Goal: Task Accomplishment & Management: Manage account settings

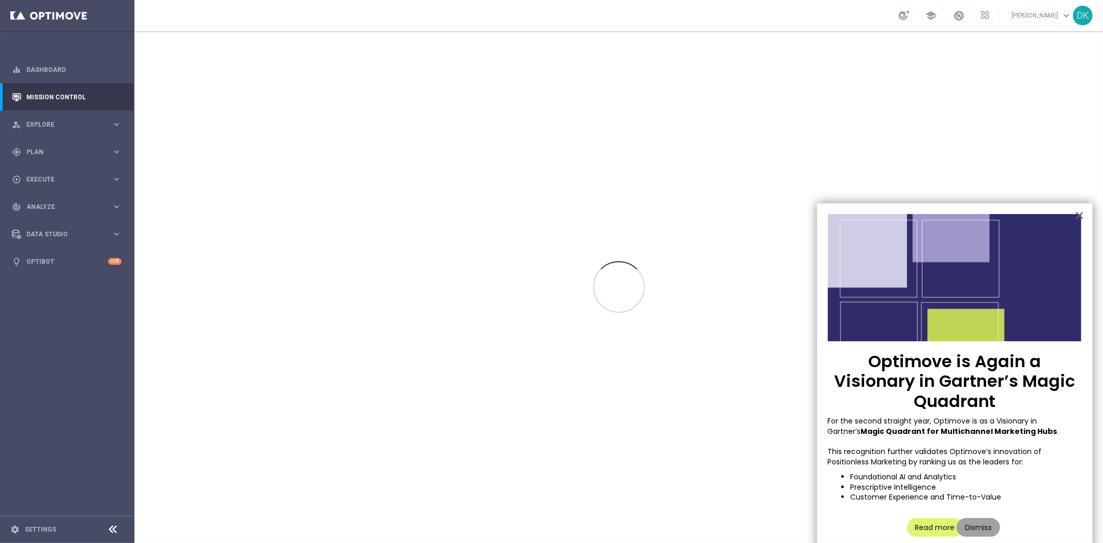
click at [975, 518] on button "Dismiss" at bounding box center [978, 527] width 43 height 19
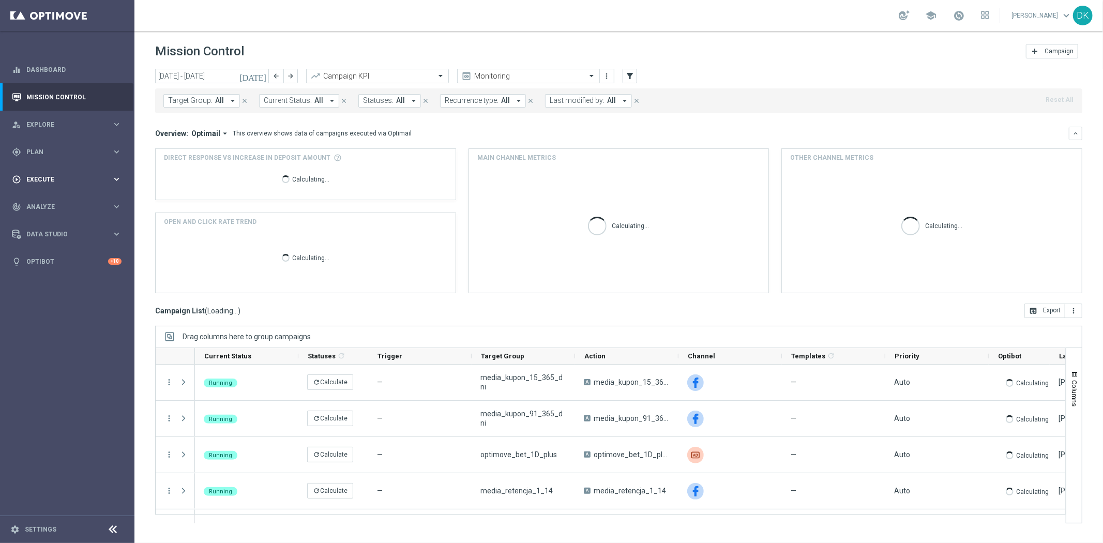
click at [66, 153] on span "Plan" at bounding box center [68, 152] width 85 height 6
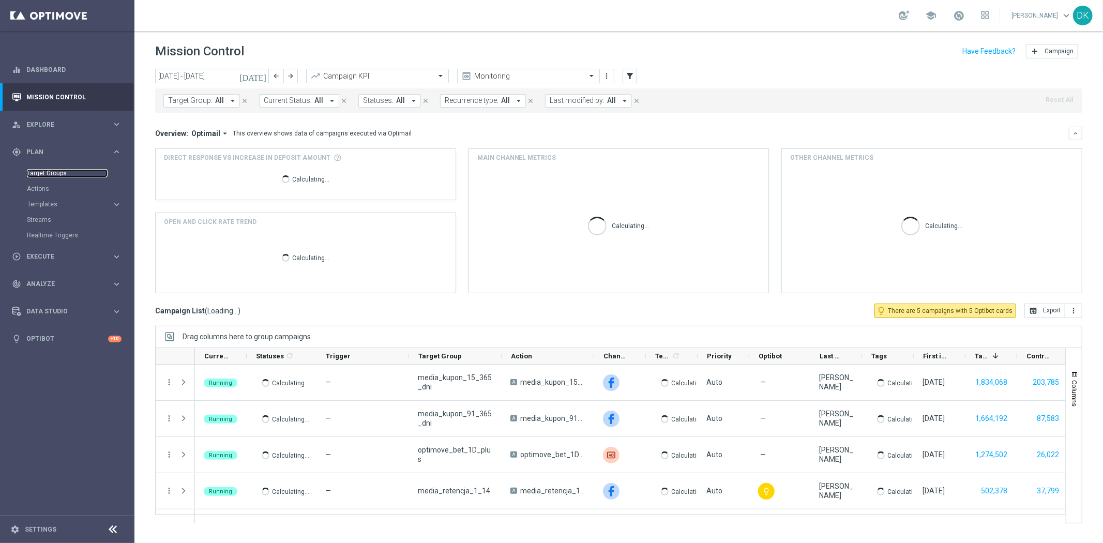
click at [59, 172] on link "Target Groups" at bounding box center [67, 173] width 81 height 8
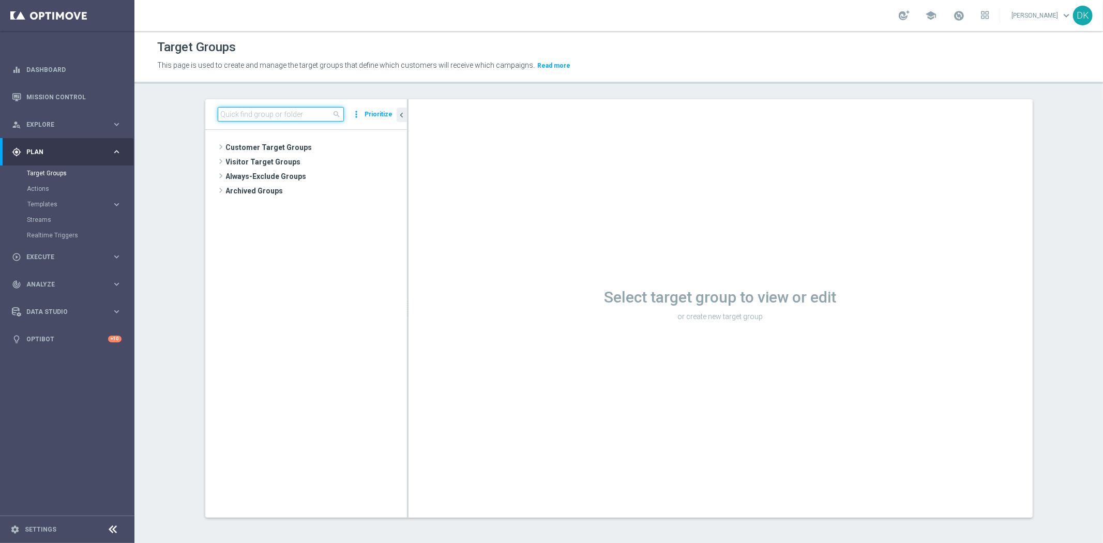
click at [250, 116] on input at bounding box center [281, 114] width 126 height 14
paste input "A_ALL_TARGET_OFFER_PUSH_ZAPOWIEDŹ_270925"
drag, startPoint x: 299, startPoint y: 113, endPoint x: 692, endPoint y: 139, distance: 393.9
click at [692, 139] on as-split "A_ALL_TARGET_OFFER_PUSH_ZAPOWIEDŹ_270925 close more_vert Prioritize No items or…" at bounding box center [618, 308] width 827 height 418
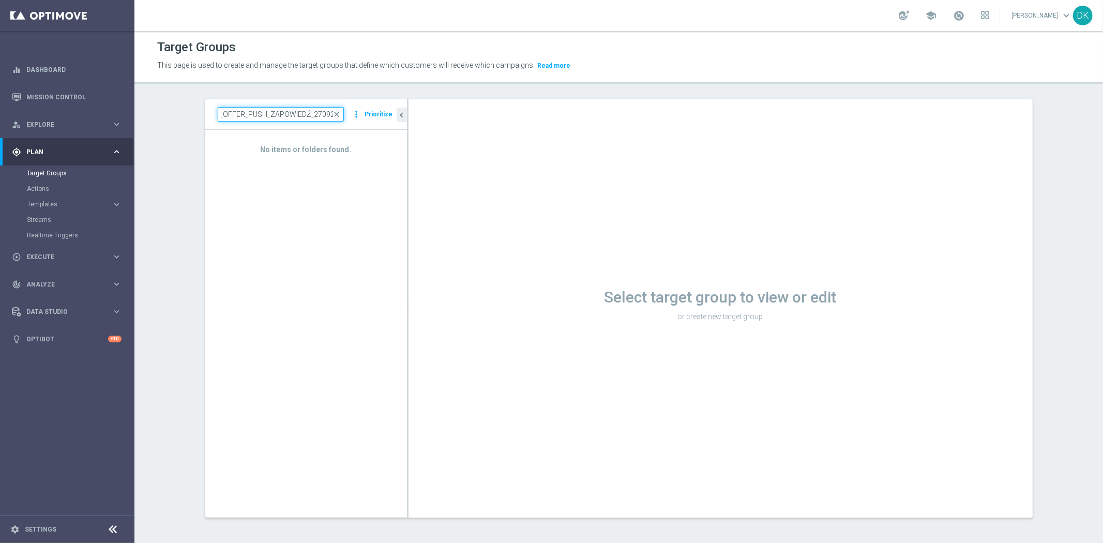
scroll to position [0, 0]
drag, startPoint x: 308, startPoint y: 114, endPoint x: -231, endPoint y: 113, distance: 538.8
click at [0, 113] on html "equalizer Dashboard Mission Control" at bounding box center [551, 271] width 1103 height 543
type input "270925"
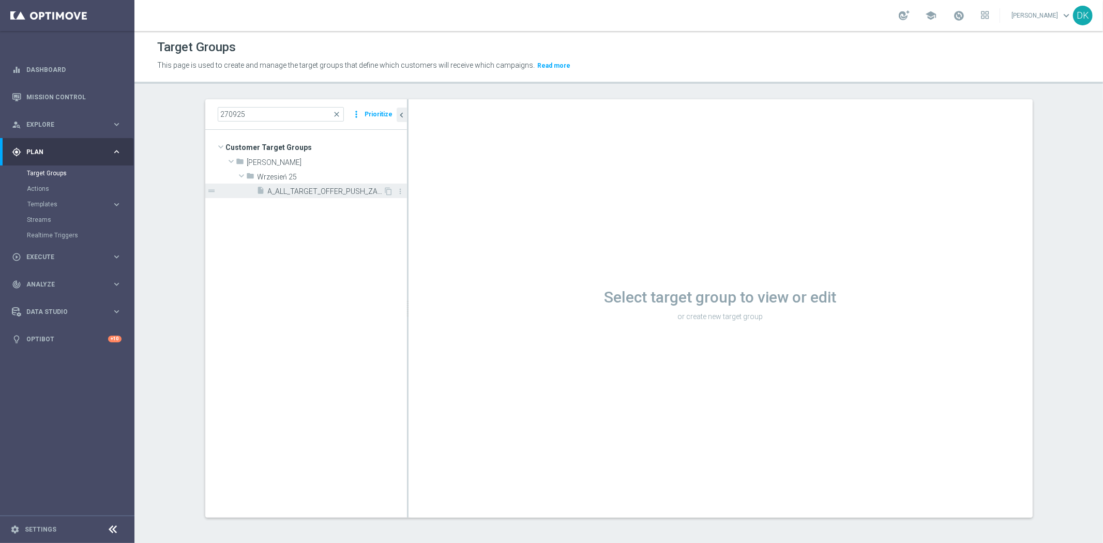
click at [337, 190] on span "A_ALL_TARGET_OFFER_PUSH_ZAPOWIEDŹ_270925" at bounding box center [326, 191] width 116 height 9
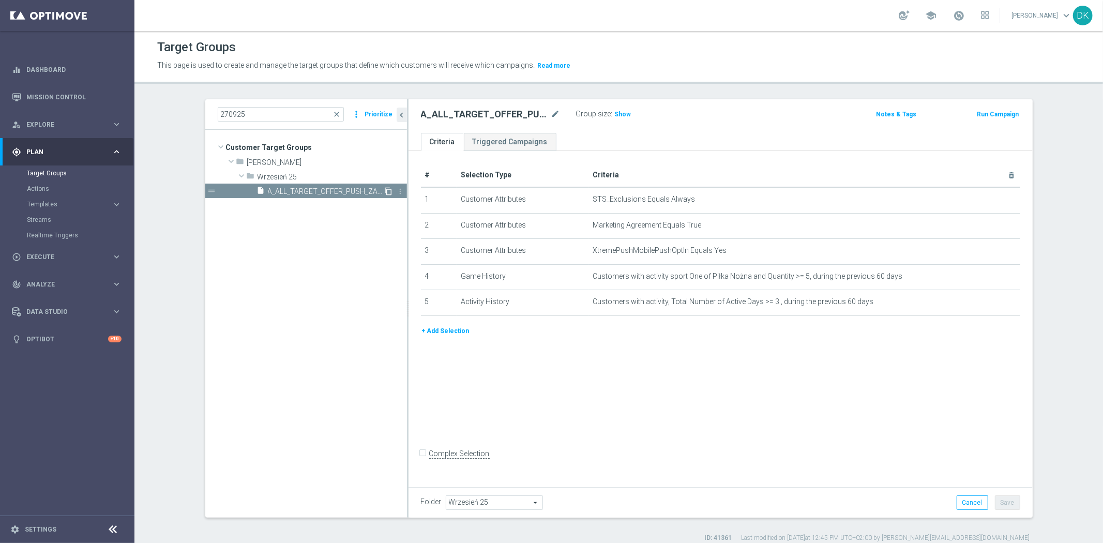
click at [385, 192] on icon "content_copy" at bounding box center [389, 191] width 8 height 8
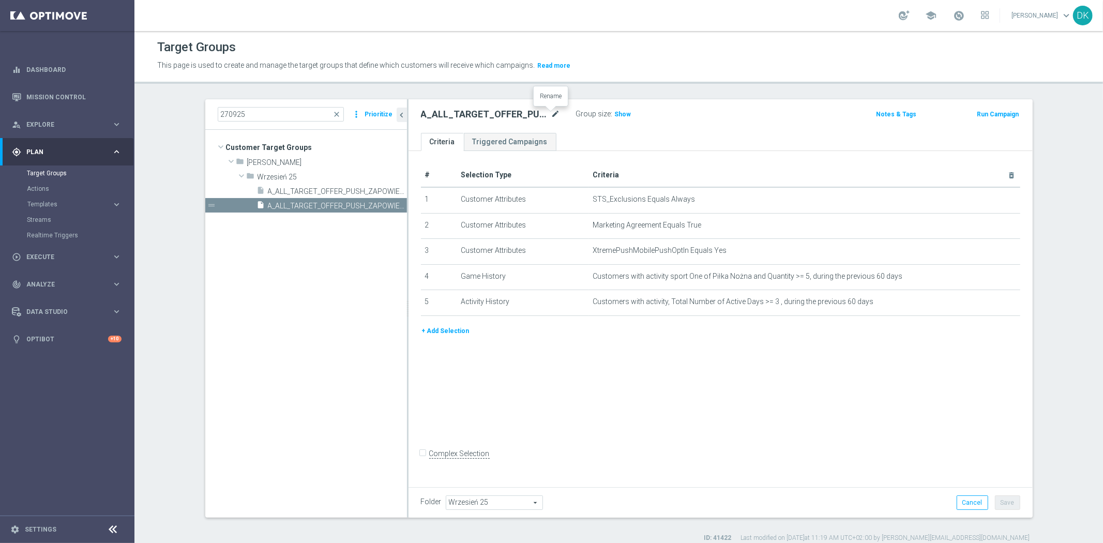
click at [552, 116] on icon "mode_edit" at bounding box center [555, 114] width 9 height 12
type input "A_ALL_TARGET_BOOST_PUSH_DAILY_011025"
click at [616, 401] on div "# Selection Type Criteria delete_forever 1 Customer Attributes STS_Exclusions E…" at bounding box center [721, 317] width 624 height 333
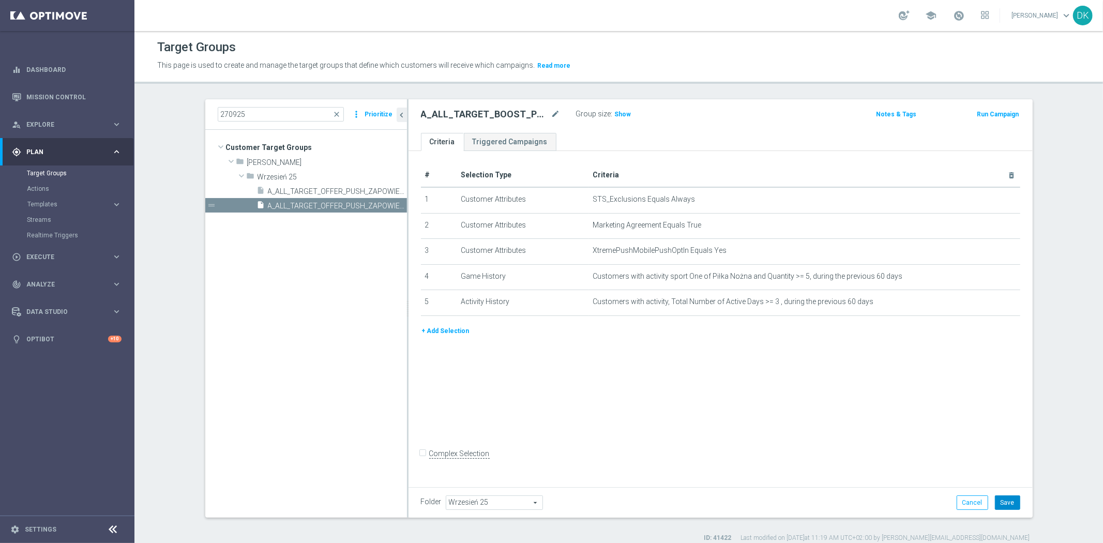
click at [1002, 498] on button "Save" at bounding box center [1007, 502] width 25 height 14
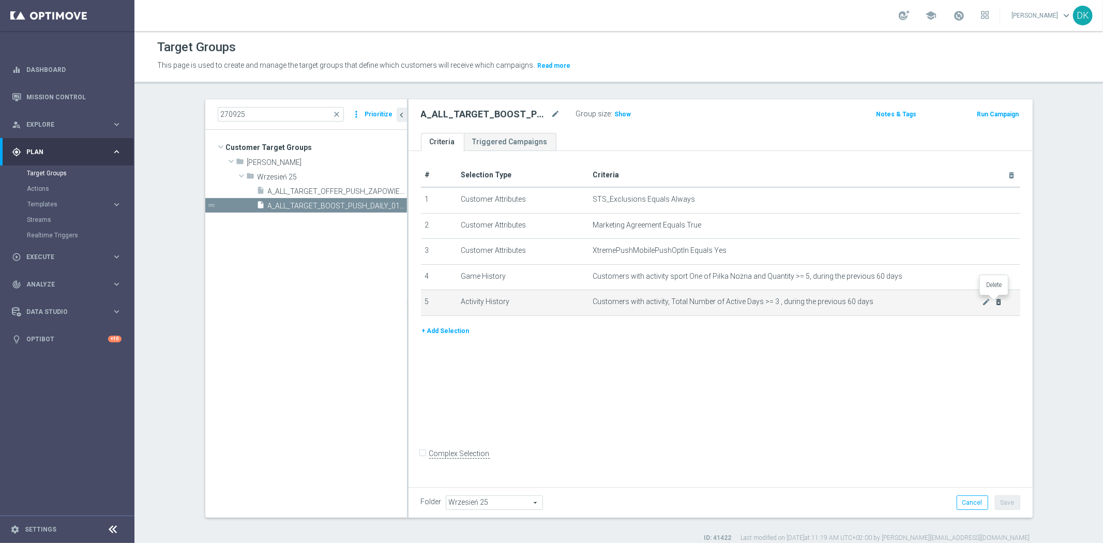
click at [994, 301] on icon "delete_forever" at bounding box center [998, 302] width 8 height 8
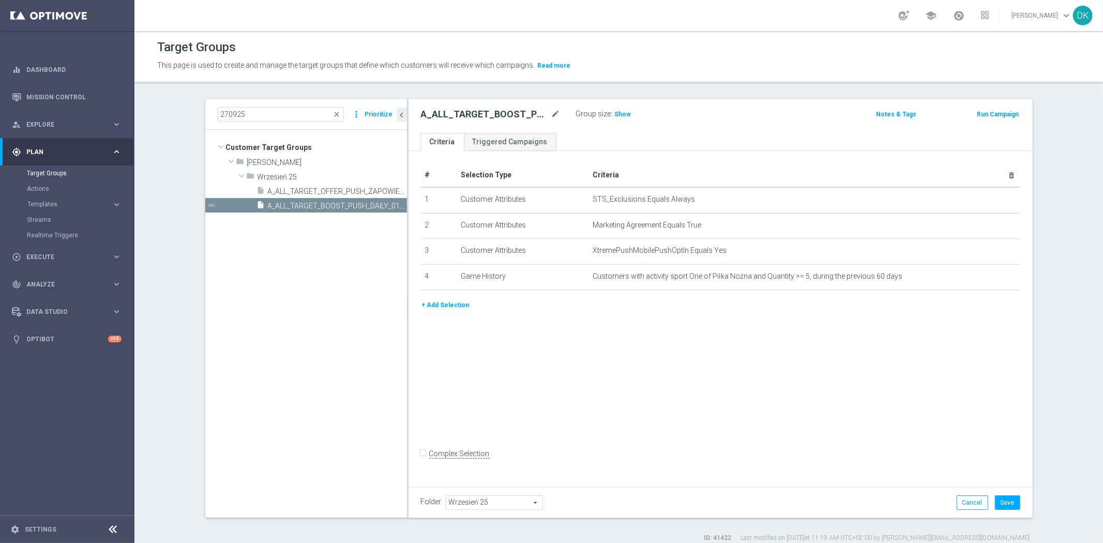
click at [900, 395] on div "# Selection Type Criteria delete_forever 1 Customer Attributes STS_Exclusions E…" at bounding box center [721, 317] width 624 height 333
click at [1006, 504] on button "Save" at bounding box center [1007, 502] width 25 height 14
click at [768, 370] on div "# Selection Type Criteria delete_forever 1 Customer Attributes STS_Exclusions E…" at bounding box center [721, 317] width 624 height 333
click at [254, 114] on input "270925" at bounding box center [281, 114] width 126 height 14
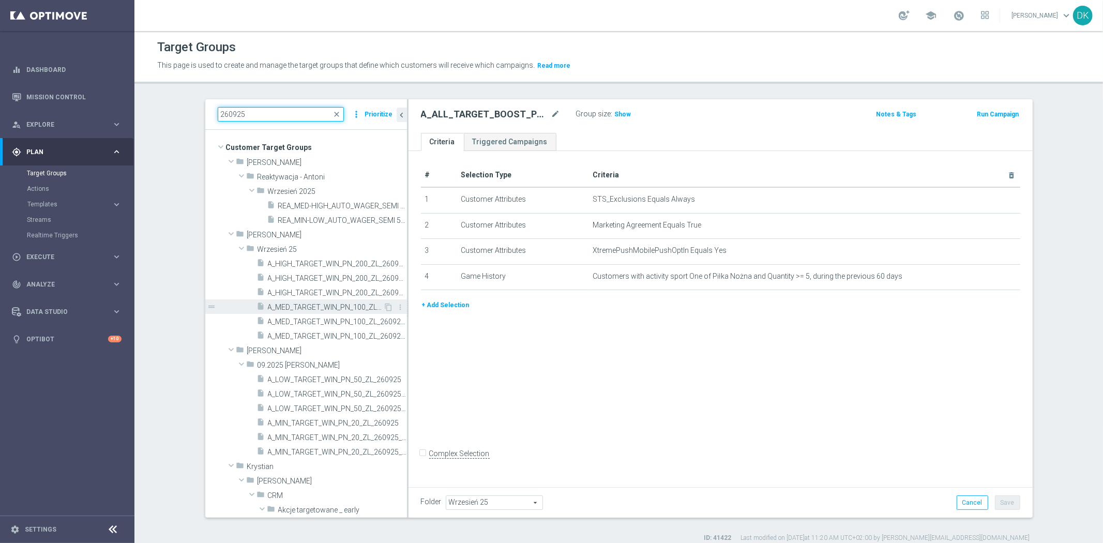
type input "260925"
click at [307, 308] on span "A_MED_TARGET_WIN_PN_100_ZL_260925" at bounding box center [326, 307] width 116 height 9
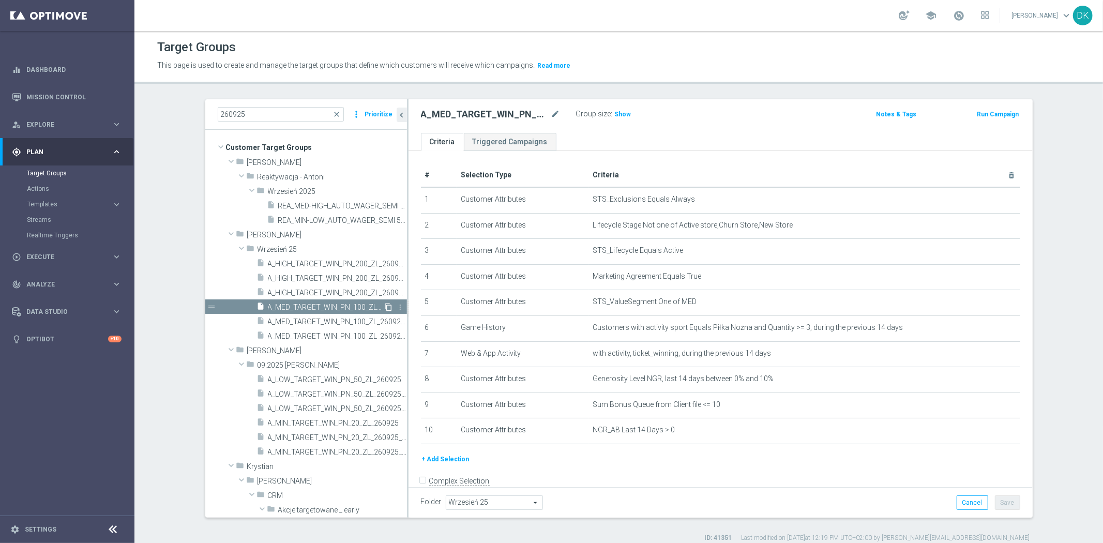
click at [385, 305] on icon "content_copy" at bounding box center [389, 307] width 8 height 8
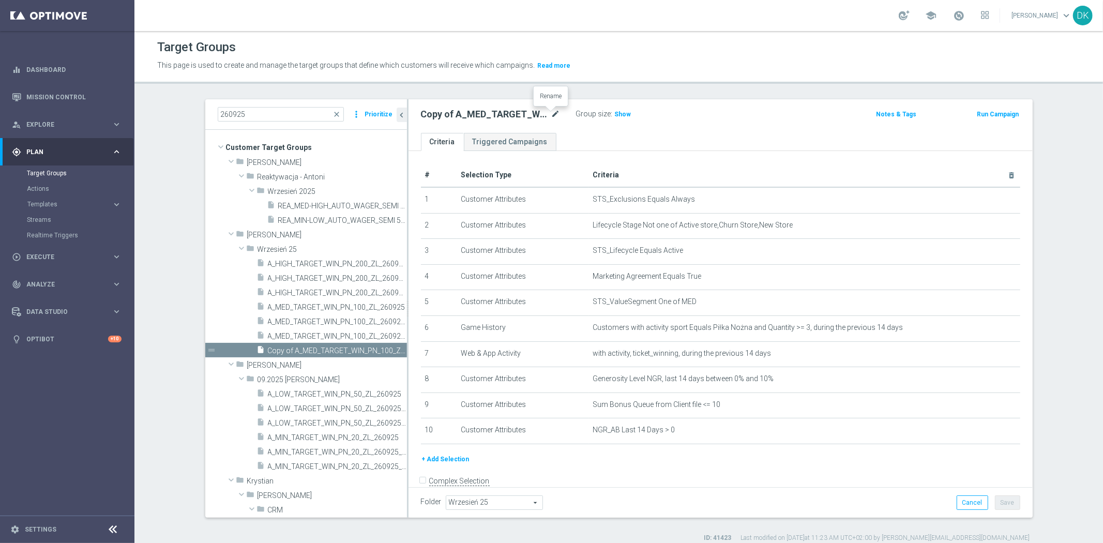
click at [551, 114] on icon "mode_edit" at bounding box center [555, 114] width 9 height 12
type input "A_MIN_TARGET_BET_5ZL_POLSKIE_DRUZYNY_LK_011025"
click at [683, 130] on div "A_MIN_TARGET_BET_5ZL_POLSKIE_DRUZYNY_LK_011025 Group size : Show Notes & Tags R…" at bounding box center [721, 116] width 624 height 34
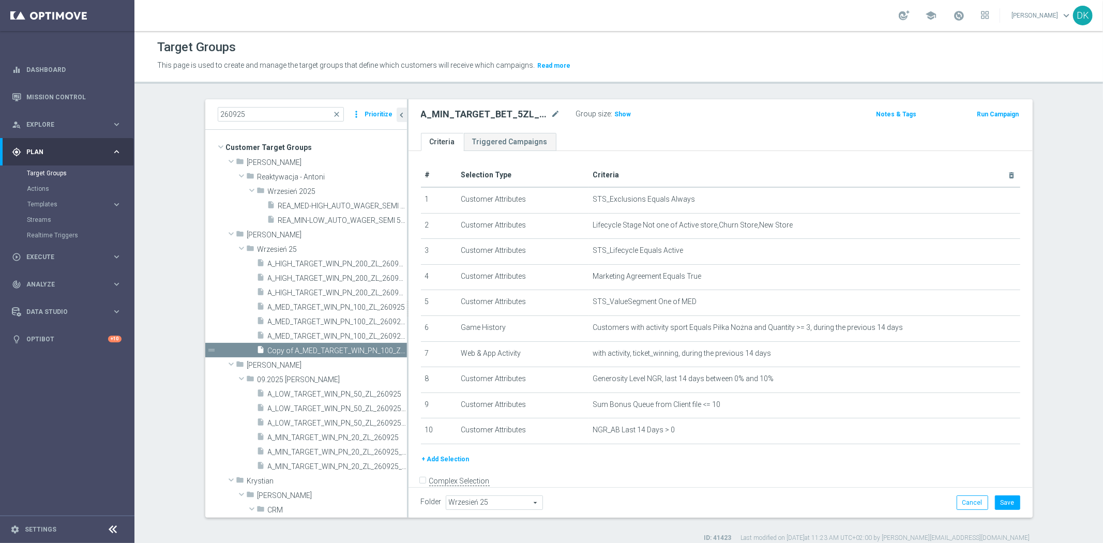
click at [674, 473] on form "Complex Selection Invalid Expression" at bounding box center [720, 492] width 599 height 38
click at [1007, 499] on button "Save" at bounding box center [1007, 502] width 25 height 14
click at [284, 121] on input "260925" at bounding box center [281, 114] width 126 height 14
click at [284, 119] on input "260925" at bounding box center [281, 114] width 126 height 14
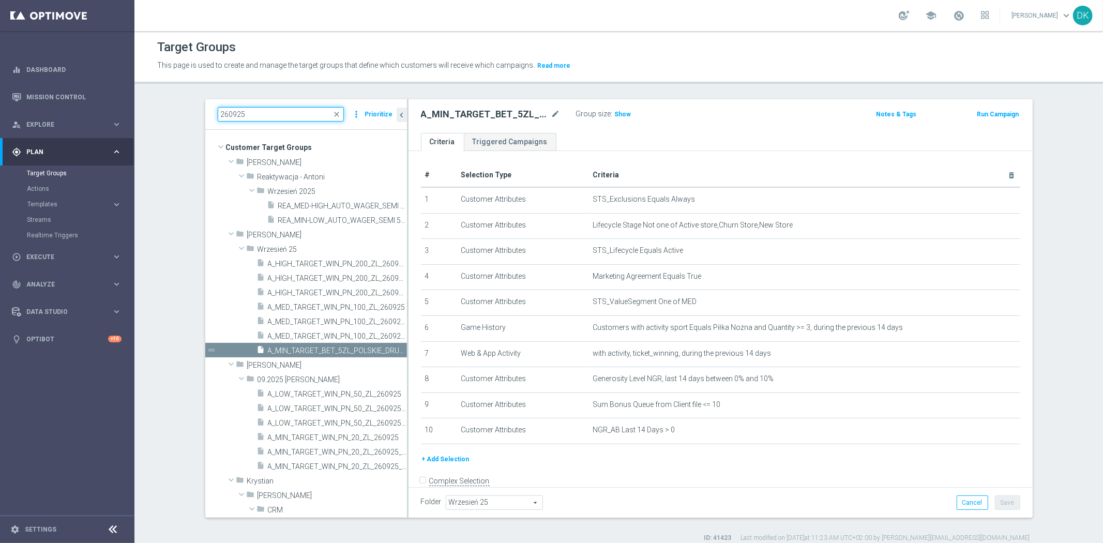
paste input "A_MIN_TARGET_BET_5ZL_POLSKIE_DRUZYNY_LK_0110"
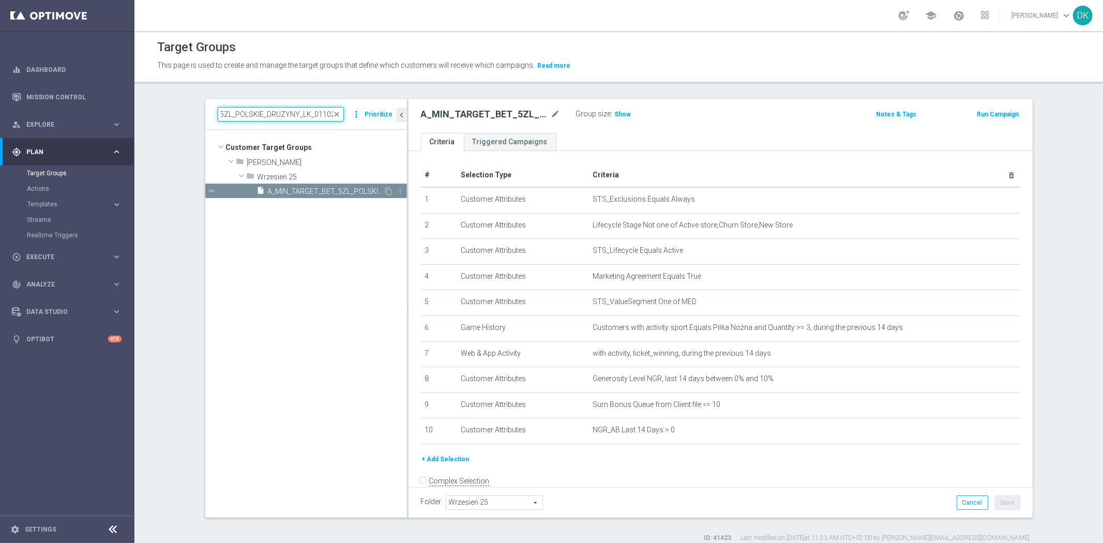
type input "A_MIN_TARGET_BET_5ZL_POLSKIE_DRUZYNY_LK_011025"
click at [268, 190] on span "A_MIN_TARGET_BET_5ZL_POLSKIE_DRUZYNY_LK_011025" at bounding box center [326, 191] width 116 height 9
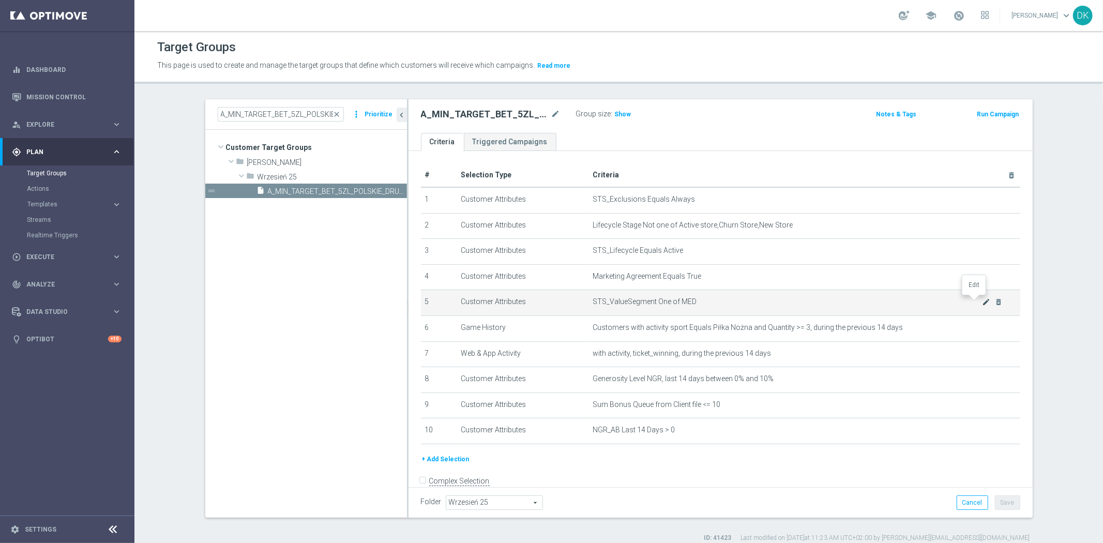
click at [982, 301] on icon "mode_edit" at bounding box center [986, 302] width 8 height 8
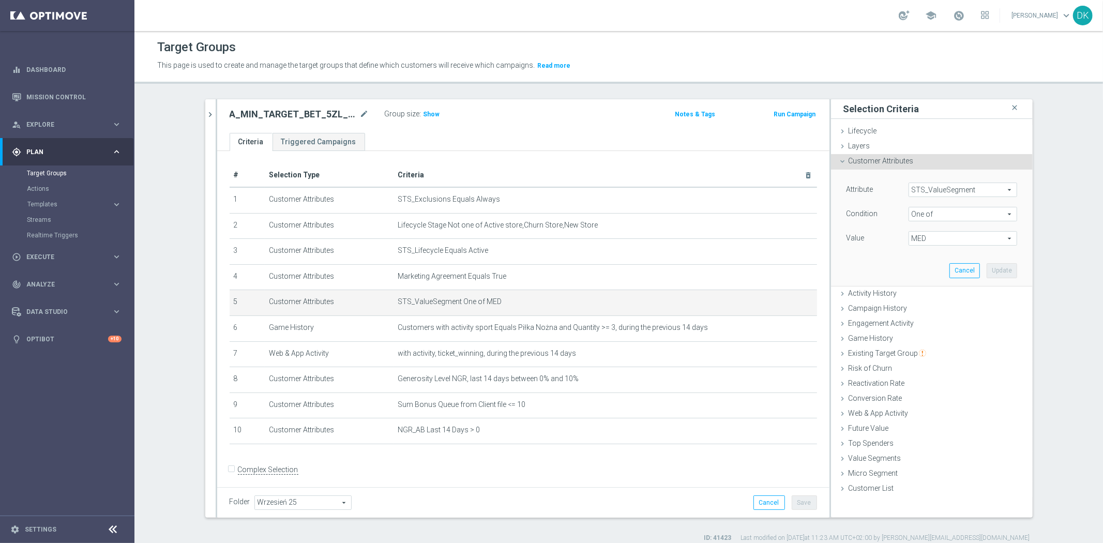
click at [937, 242] on span "MED" at bounding box center [963, 238] width 108 height 13
click at [923, 307] on label "MED" at bounding box center [970, 307] width 94 height 13
click at [916, 307] on input "MED" at bounding box center [919, 308] width 7 height 7
checkbox input "false"
type input "Select"
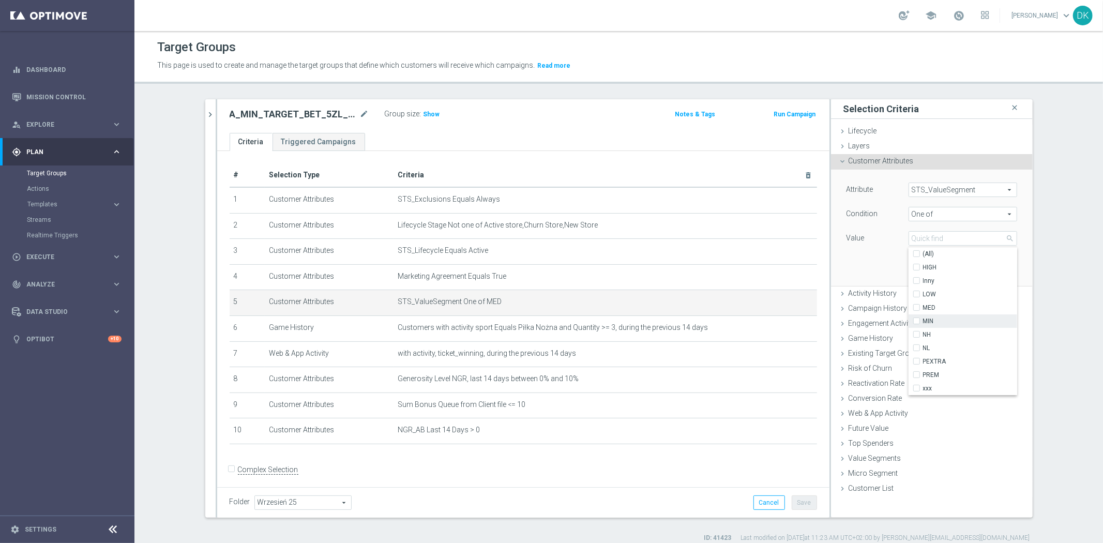
click at [916, 321] on input "MIN" at bounding box center [919, 321] width 7 height 7
checkbox input "true"
type input "MIN"
click at [872, 265] on div "Attribute STS_ValueSegment STS_ValueSegment arrow_drop_down search Condition On…" at bounding box center [932, 228] width 186 height 116
drag, startPoint x: 996, startPoint y: 270, endPoint x: 978, endPoint y: 275, distance: 18.8
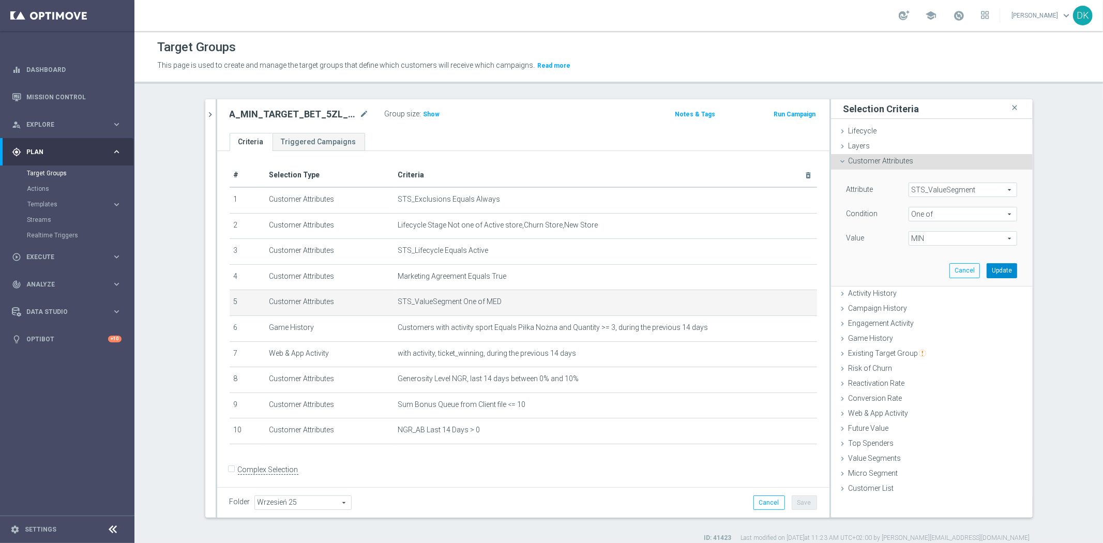
click at [996, 270] on button "Update" at bounding box center [1002, 270] width 31 height 14
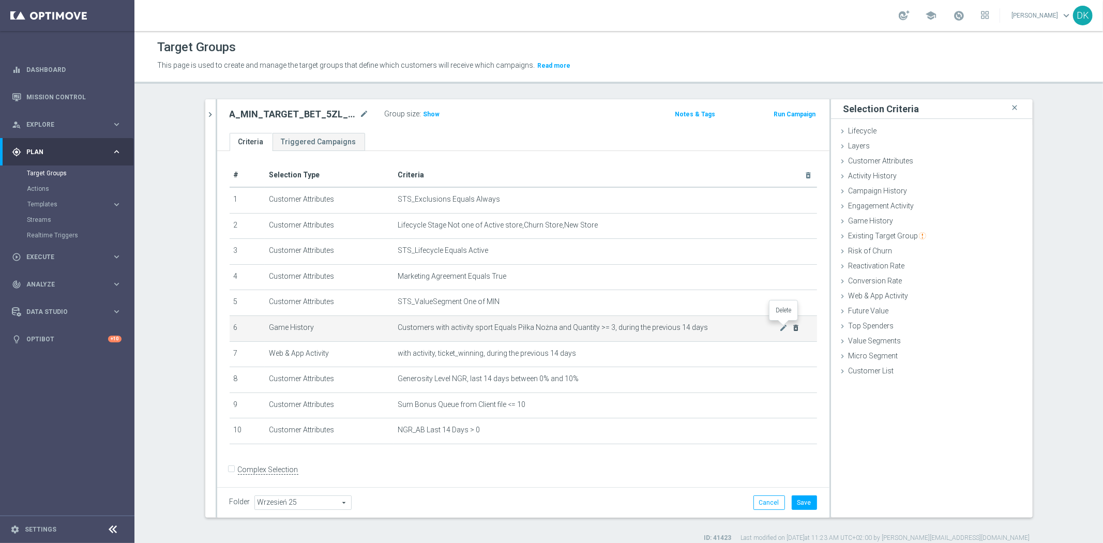
click at [792, 326] on icon "delete_forever" at bounding box center [796, 328] width 8 height 8
click at [781, 326] on icon "mode_edit" at bounding box center [783, 328] width 8 height 8
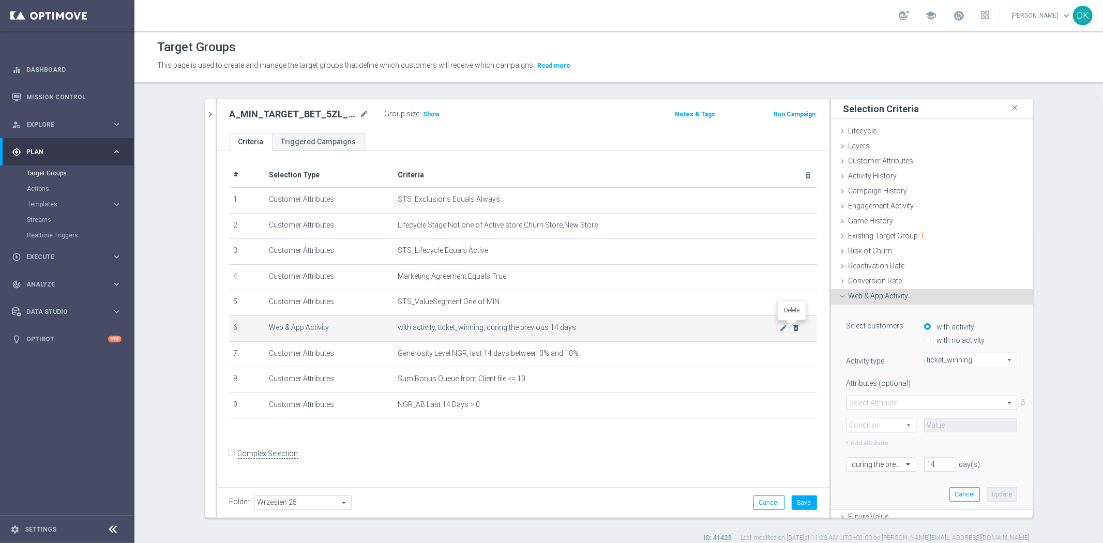
click at [792, 327] on icon "delete_forever" at bounding box center [796, 328] width 8 height 8
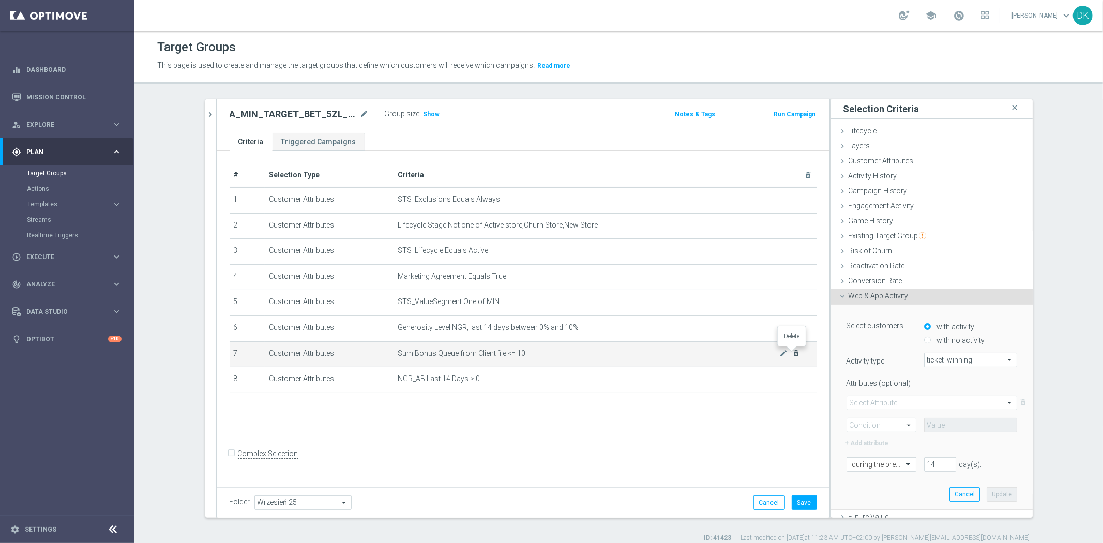
click at [792, 353] on icon "delete_forever" at bounding box center [796, 353] width 8 height 8
click at [792, 354] on icon "delete_forever" at bounding box center [796, 353] width 8 height 8
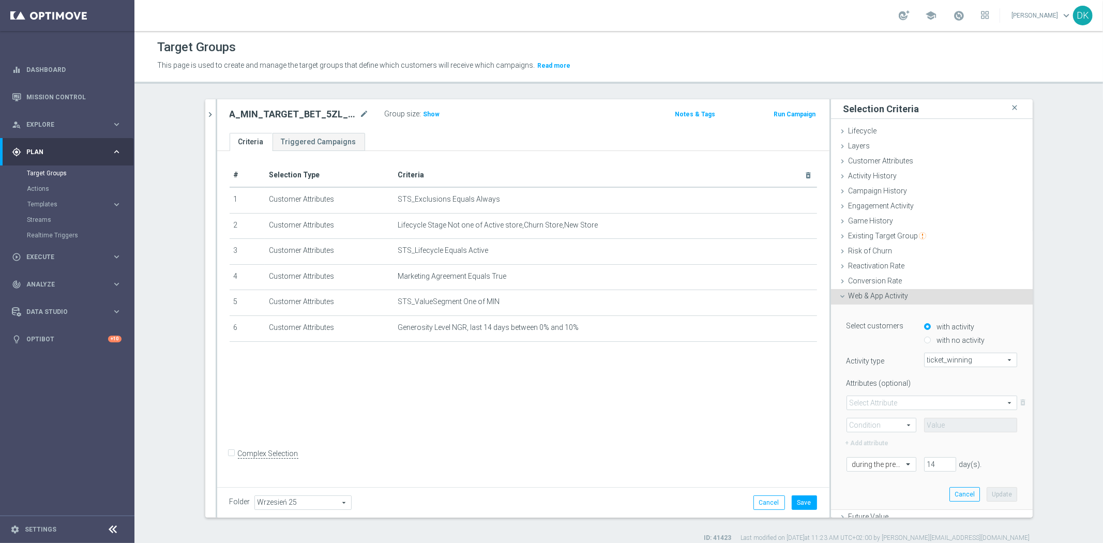
click at [725, 421] on div "# Selection Type Criteria delete_forever 1 Customer Attributes STS_Exclusions E…" at bounding box center [523, 317] width 612 height 333
click at [208, 109] on button "chevron_right" at bounding box center [210, 114] width 10 height 31
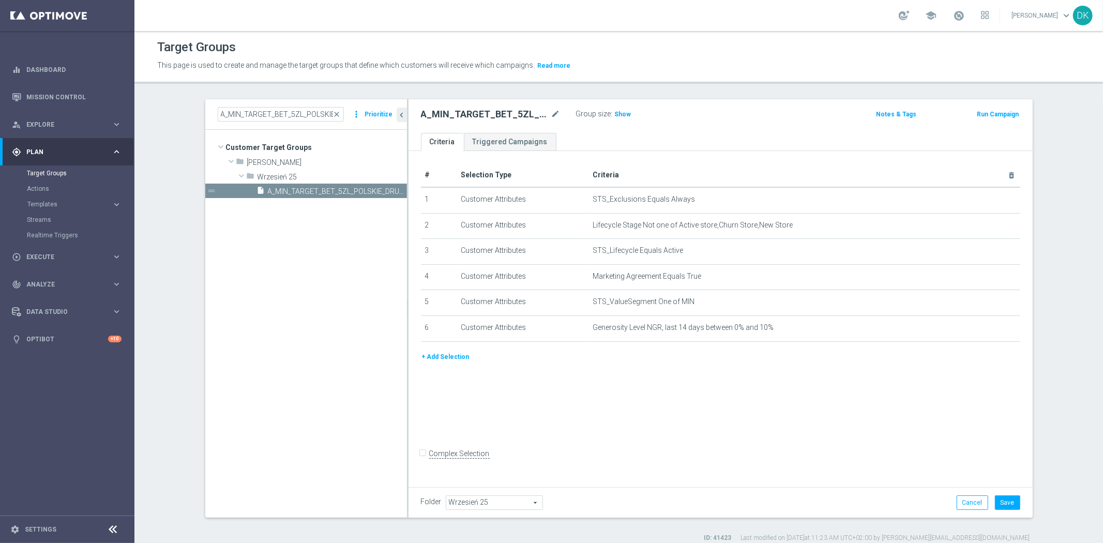
click at [452, 355] on button "+ Add Selection" at bounding box center [446, 356] width 50 height 11
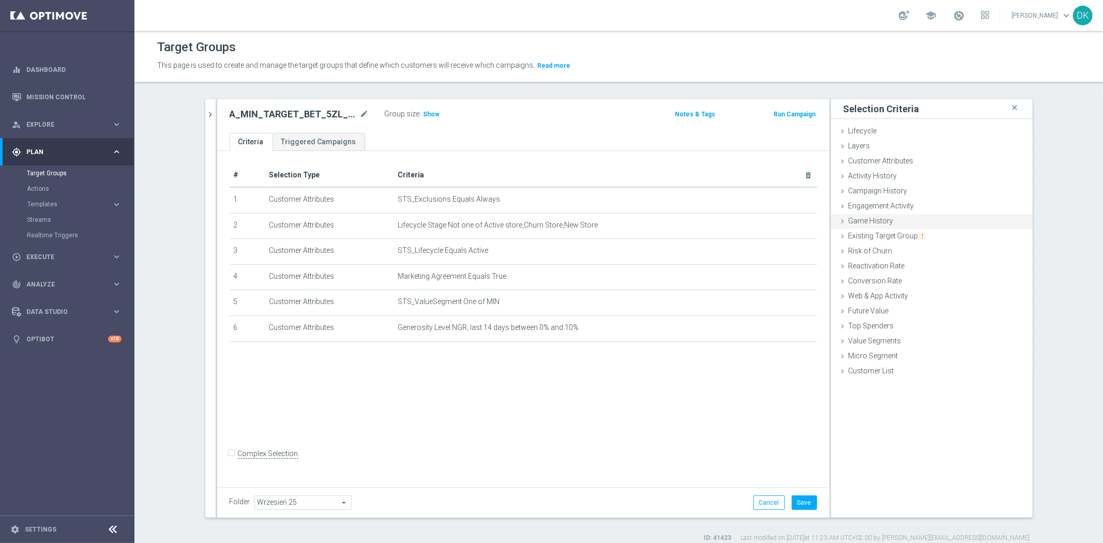
click at [880, 220] on span "Game History" at bounding box center [871, 221] width 45 height 8
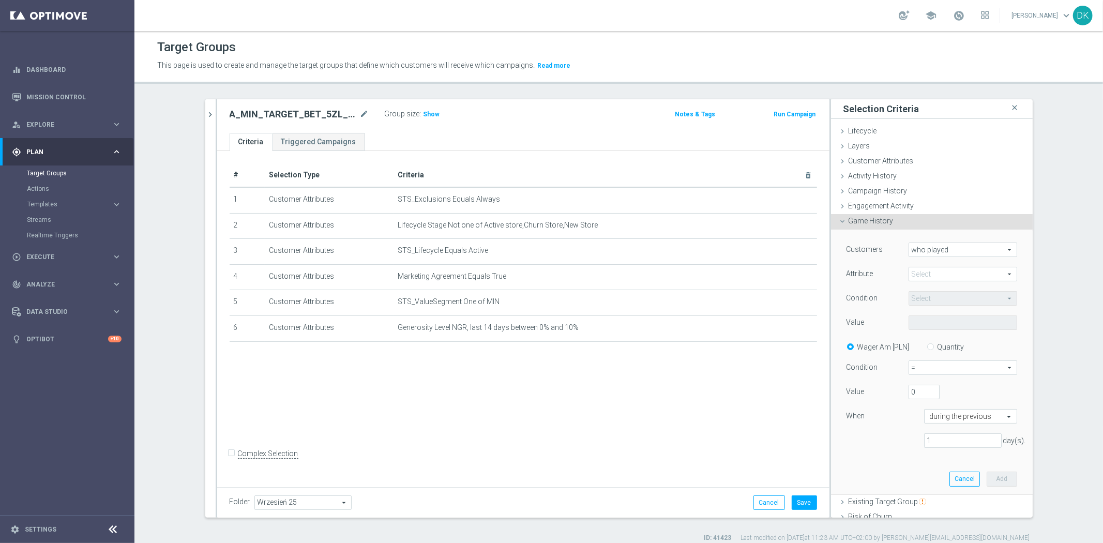
click at [929, 284] on div "Customers who played who played arrow_drop_down search Attribute Select arrow_d…" at bounding box center [932, 350] width 171 height 214
click at [933, 273] on span at bounding box center [963, 273] width 108 height 13
click at [943, 291] on span "sport" at bounding box center [963, 289] width 98 height 8
type input "sport"
click at [933, 301] on span "Equals" at bounding box center [963, 298] width 108 height 13
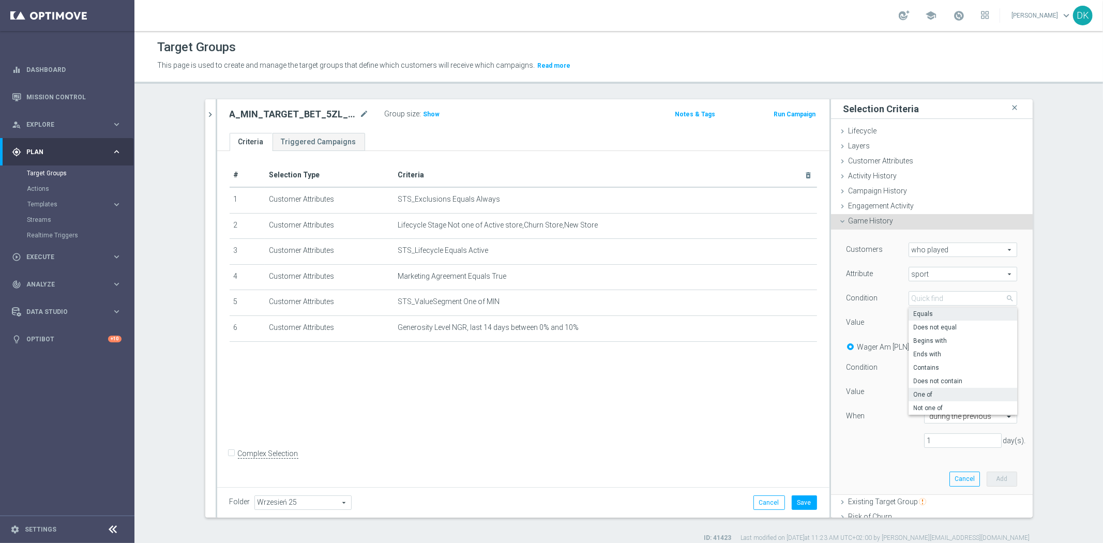
click at [936, 398] on span "One of" at bounding box center [963, 394] width 98 height 8
type input "One of"
click at [936, 324] on span at bounding box center [963, 322] width 108 height 13
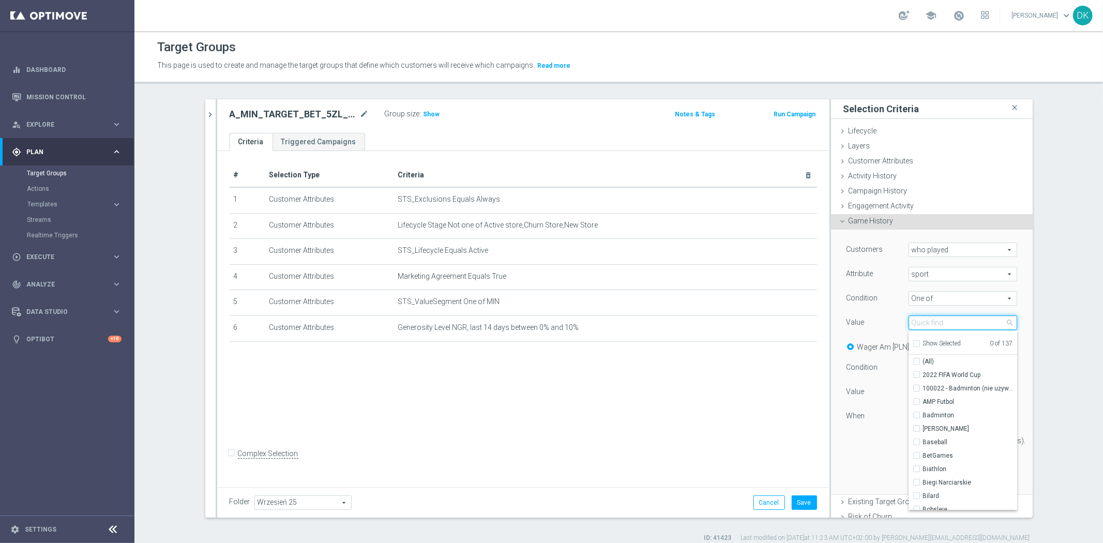
click at [936, 324] on input "search" at bounding box center [963, 322] width 109 height 14
type input "pi"
click at [965, 415] on span "PiÅ‚ka NoÅ¼na" at bounding box center [970, 415] width 94 height 8
click at [923, 415] on input "PiÅ‚ka NoÅ¼na" at bounding box center [919, 415] width 7 height 7
checkbox input "true"
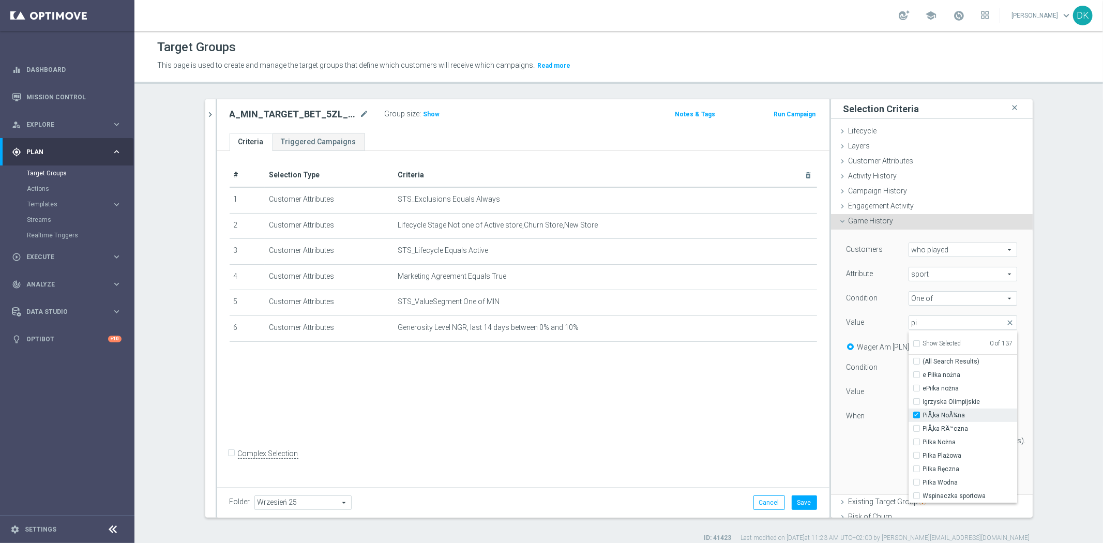
type input "PiÅ‚ka NoÅ¼na"
click at [950, 445] on span "Piłka Nożna" at bounding box center [970, 442] width 94 height 8
click at [923, 445] on input "Piłka Nożna" at bounding box center [919, 442] width 7 height 7
checkbox input "true"
type input "Selected 2 of 137"
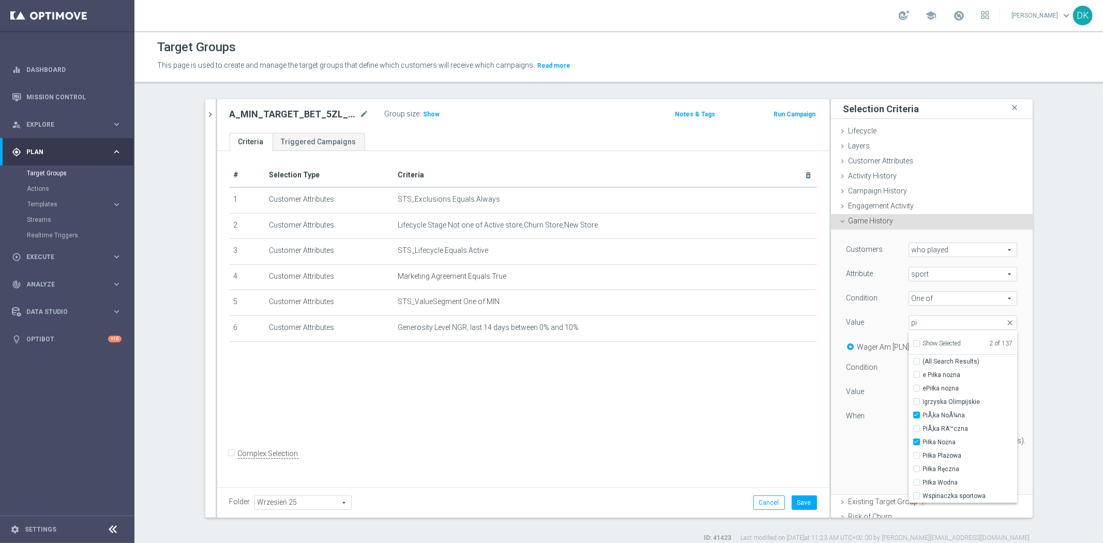
click at [856, 466] on div "Customers who played who played arrow_drop_down search Attribute sport sport ar…" at bounding box center [932, 362] width 186 height 264
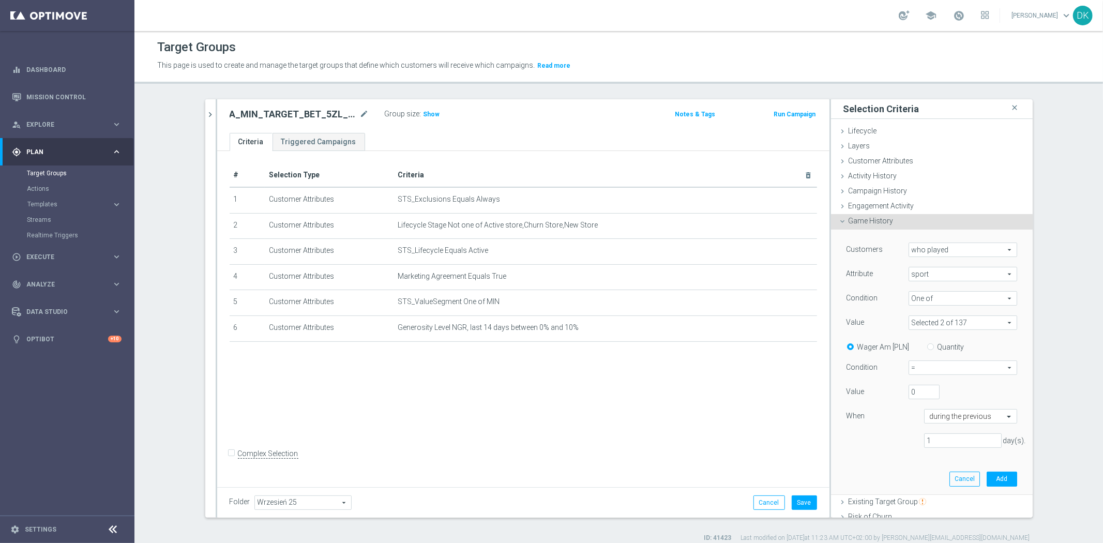
click at [917, 370] on span "=" at bounding box center [963, 367] width 108 height 13
click at [924, 421] on span ">=" at bounding box center [962, 423] width 97 height 8
type input ">="
drag, startPoint x: 910, startPoint y: 389, endPoint x: 891, endPoint y: 394, distance: 19.7
click at [891, 394] on div "Value 0" at bounding box center [932, 393] width 186 height 17
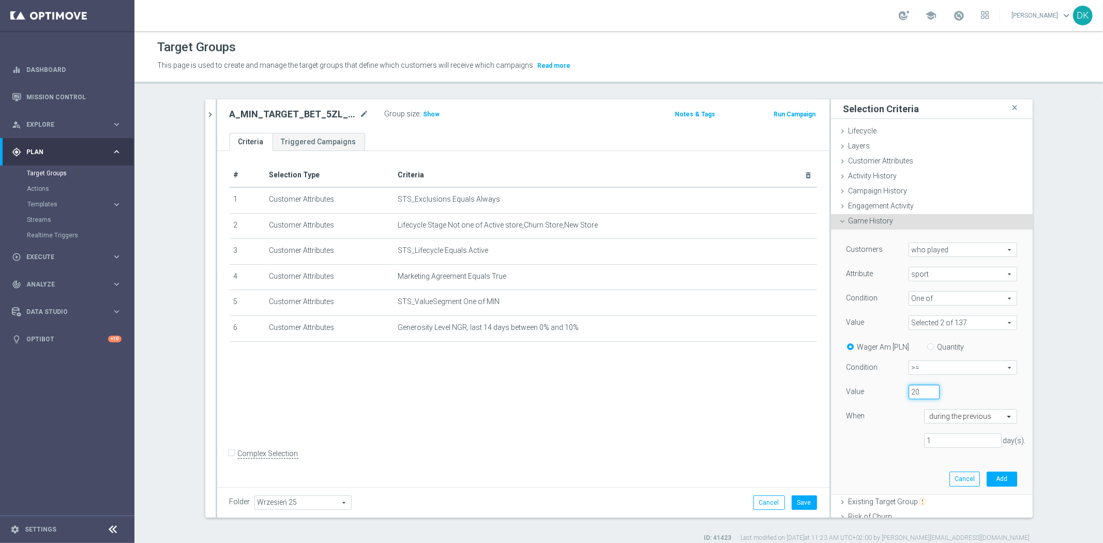
type input "20"
drag, startPoint x: 948, startPoint y: 437, endPoint x: 849, endPoint y: 440, distance: 99.3
click at [862, 442] on div "1 day(s)." at bounding box center [932, 440] width 186 height 15
type input "7"
click at [992, 479] on button "Add" at bounding box center [1002, 479] width 31 height 14
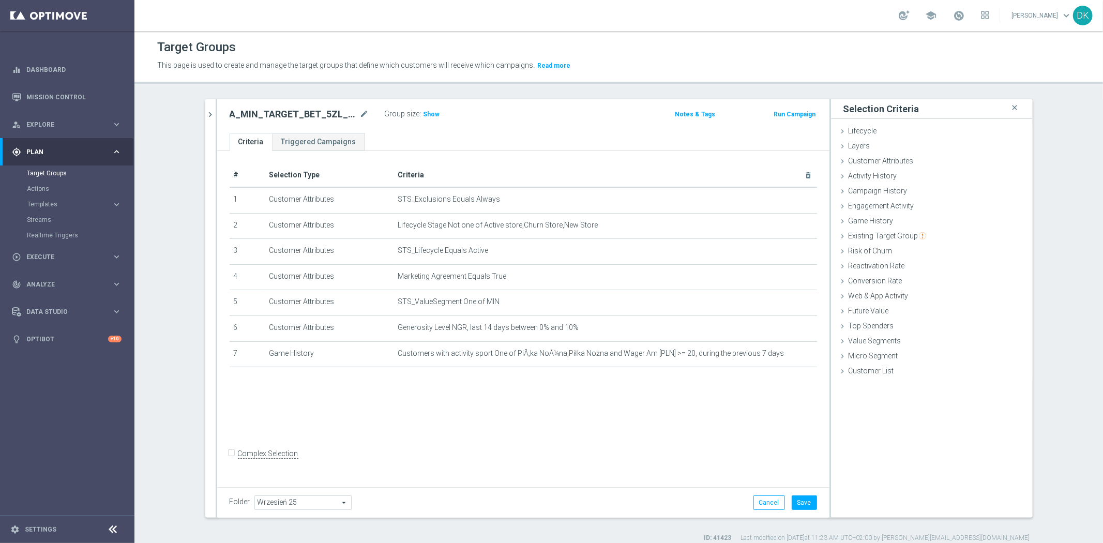
drag, startPoint x: 207, startPoint y: 113, endPoint x: 216, endPoint y: 148, distance: 36.6
click at [207, 113] on icon "chevron_right" at bounding box center [211, 115] width 10 height 10
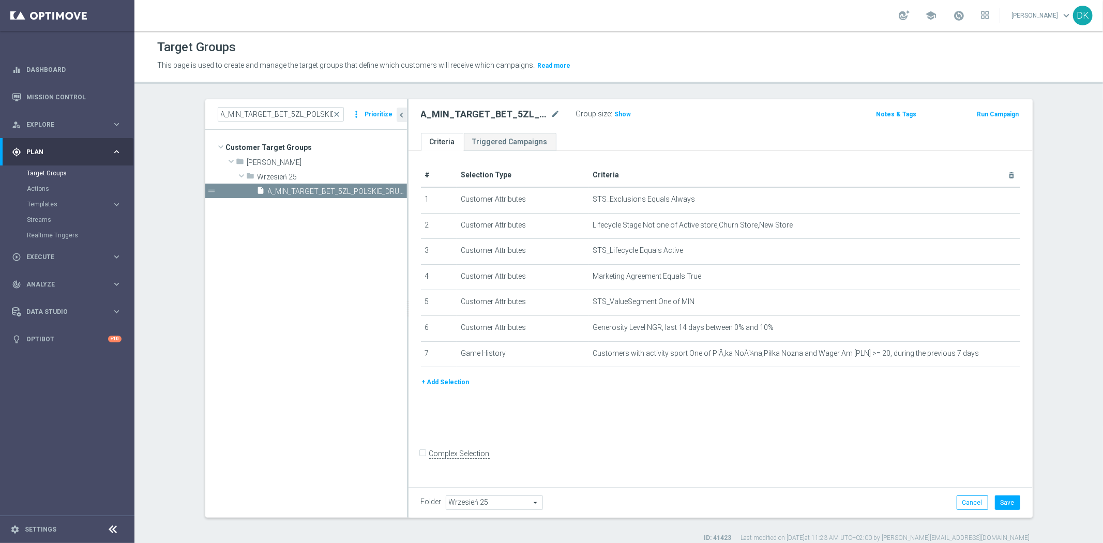
click at [431, 376] on button "+ Add Selection" at bounding box center [446, 381] width 50 height 11
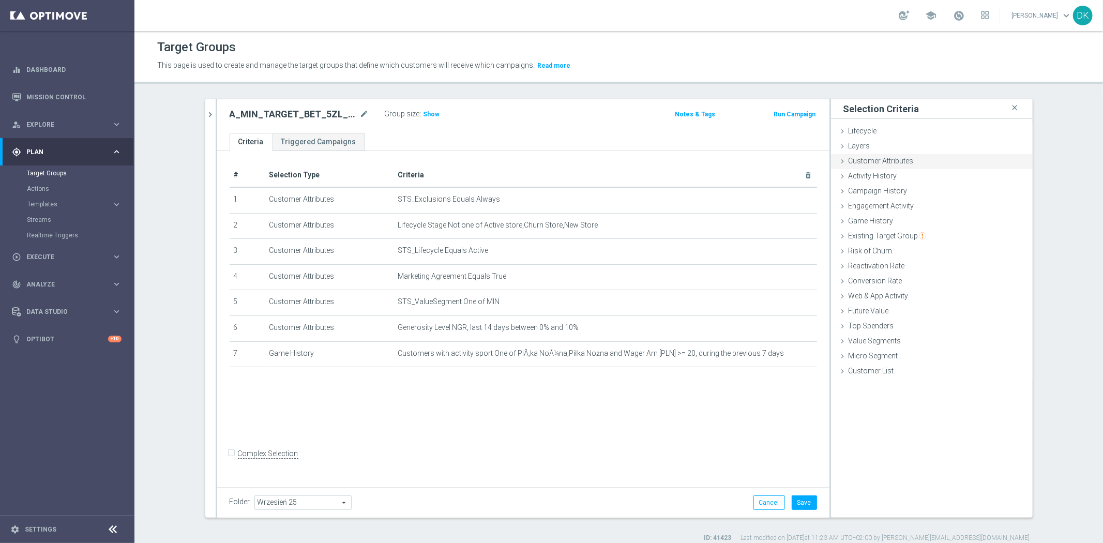
click at [889, 161] on span "Customer Attributes" at bounding box center [881, 161] width 65 height 8
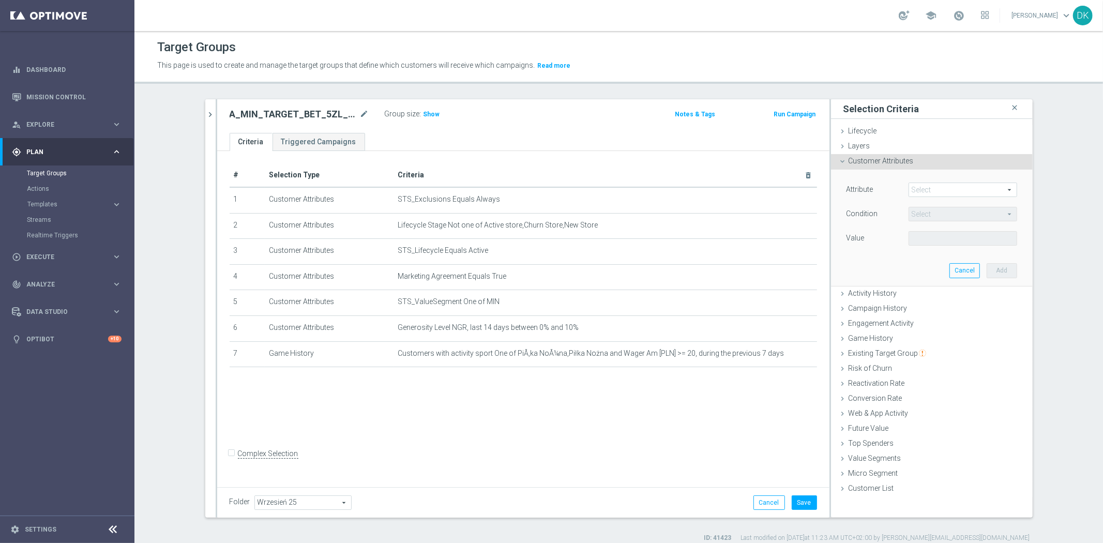
click at [922, 189] on span at bounding box center [963, 189] width 108 height 13
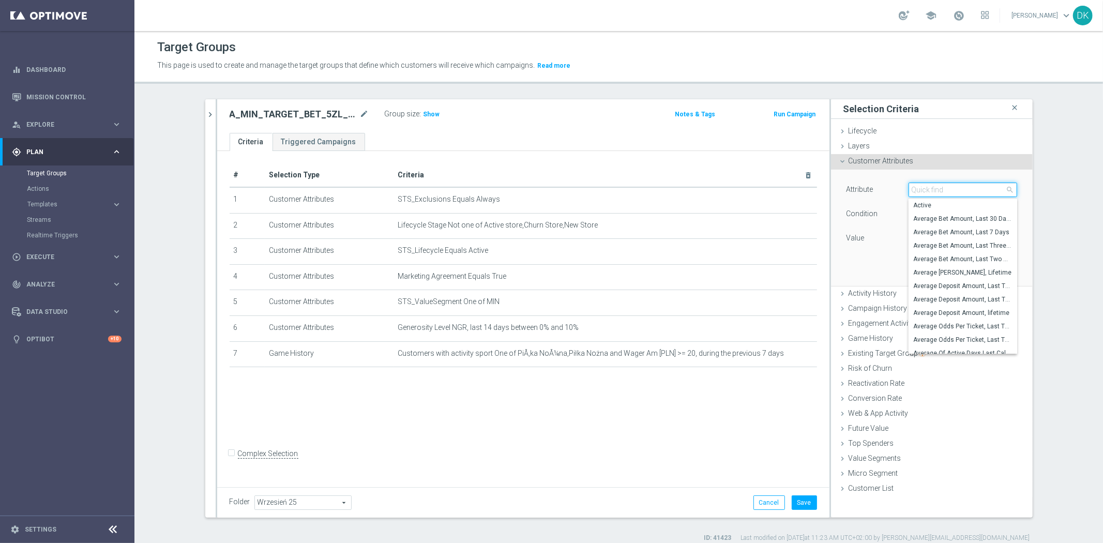
click at [922, 189] on input "search" at bounding box center [963, 190] width 109 height 14
type input "depo"
click at [963, 276] on span "Deposit Saldo" at bounding box center [963, 277] width 98 height 8
type input "Deposit Saldo"
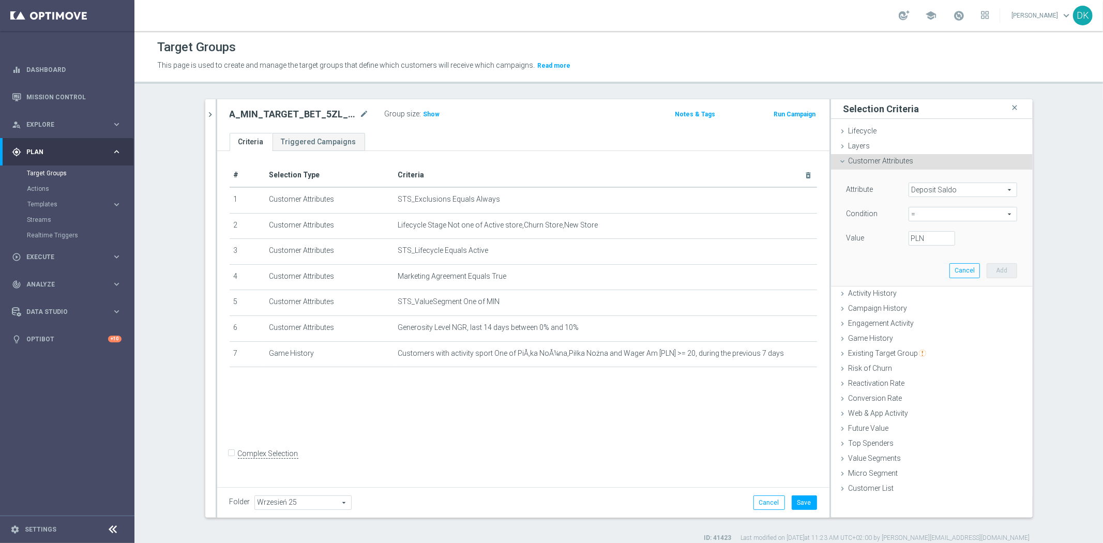
click at [942, 220] on span "=" at bounding box center [963, 213] width 108 height 13
click at [920, 306] on label "between" at bounding box center [963, 310] width 109 height 13
type input "between"
click at [919, 235] on input "PLN" at bounding box center [932, 238] width 47 height 14
type input "0"
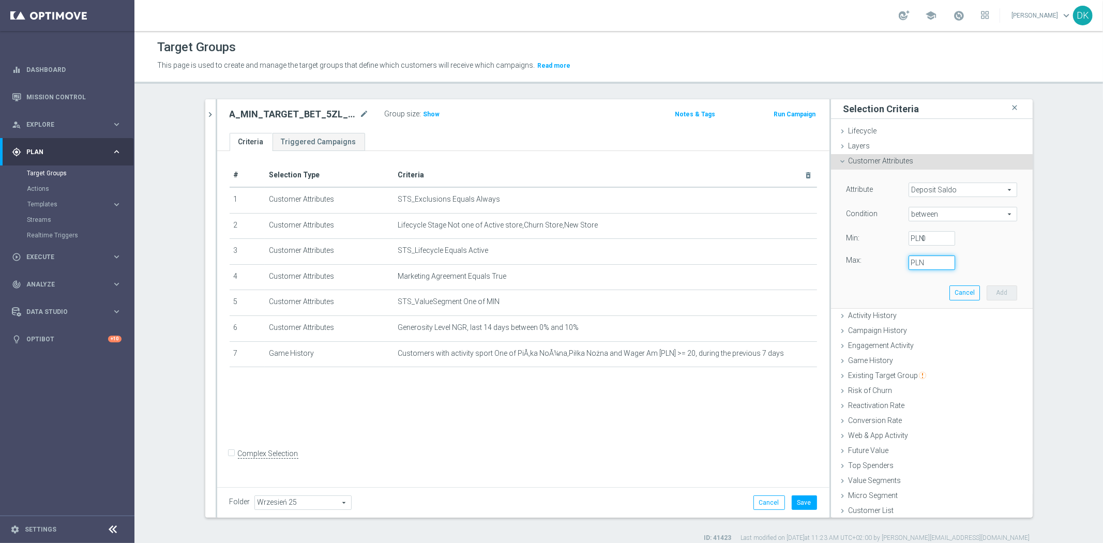
click at [926, 266] on input "PLN" at bounding box center [932, 262] width 47 height 14
type input "19.99"
click at [989, 288] on button "Add" at bounding box center [1002, 292] width 31 height 14
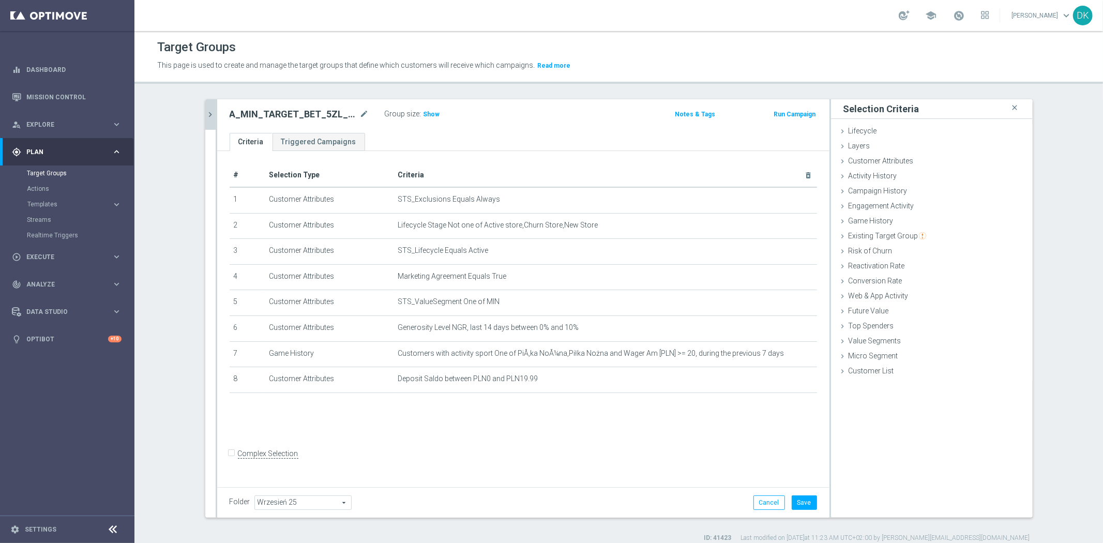
click at [208, 115] on icon "chevron_right" at bounding box center [211, 115] width 10 height 10
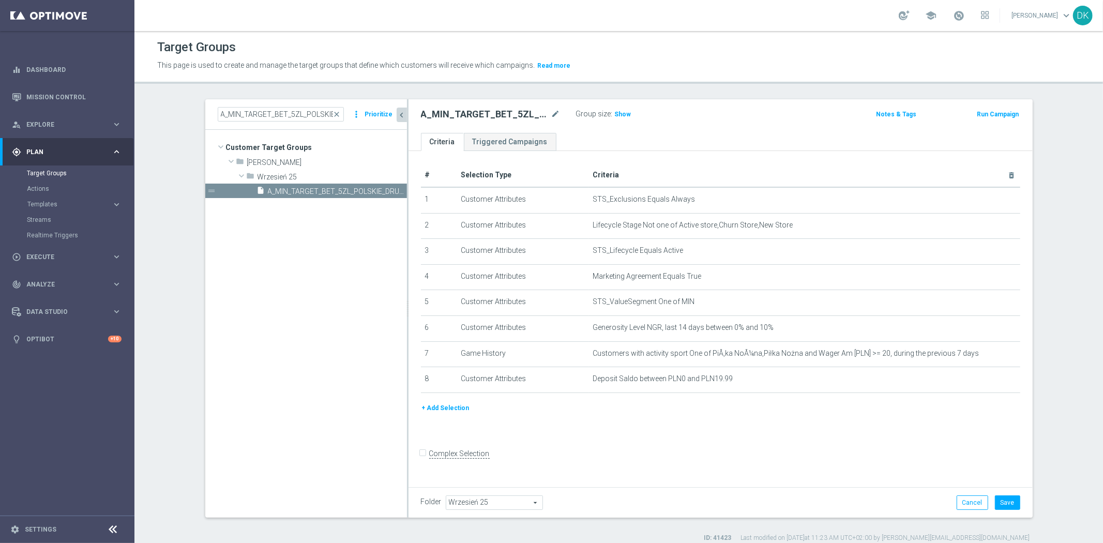
click at [440, 407] on button "+ Add Selection" at bounding box center [446, 407] width 50 height 11
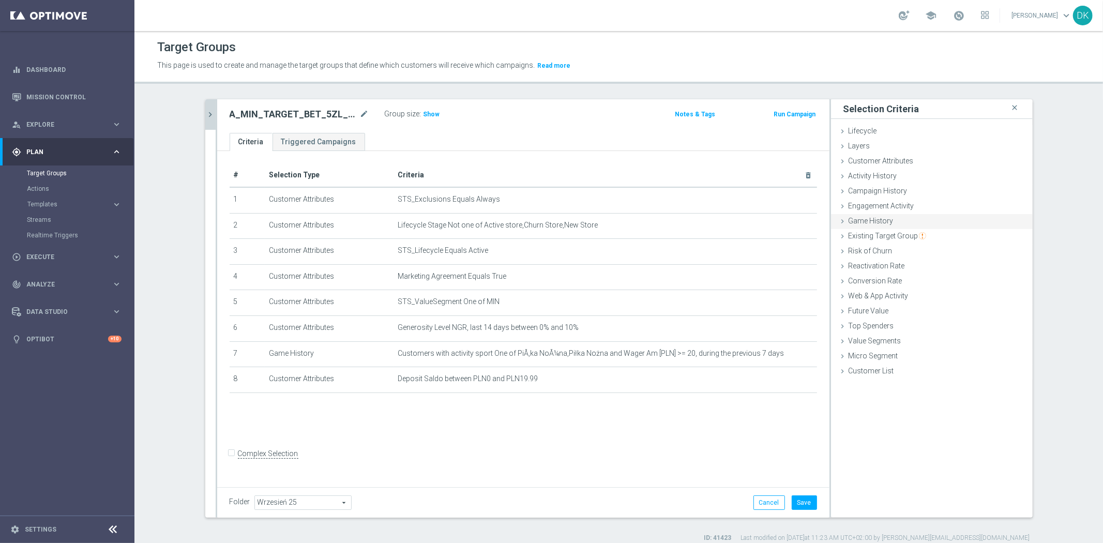
click at [894, 221] on div "Game History done selection saved" at bounding box center [932, 222] width 202 height 16
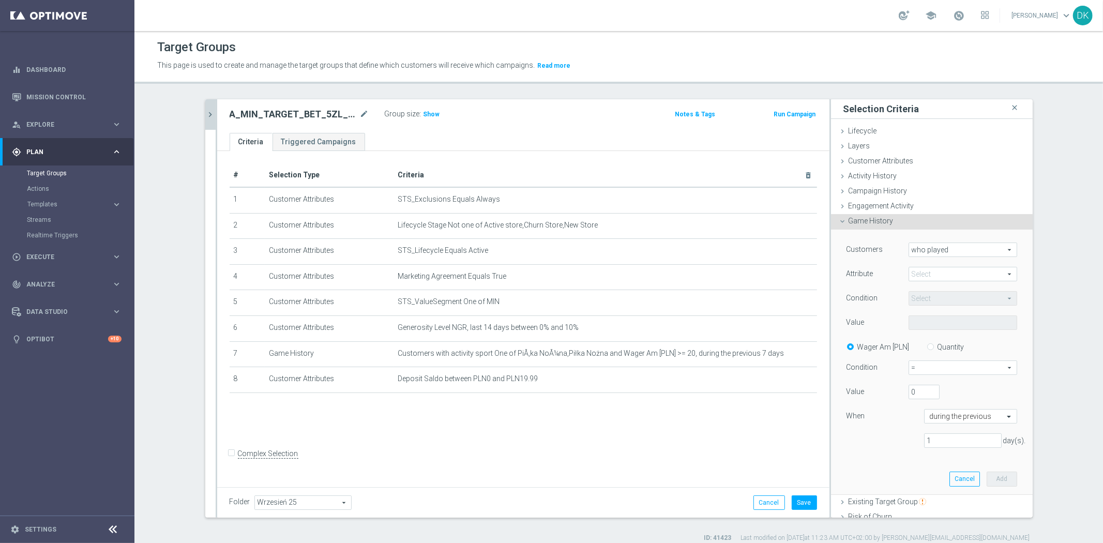
click at [947, 249] on span "who played" at bounding box center [963, 249] width 108 height 13
drag, startPoint x: 934, startPoint y: 263, endPoint x: 931, endPoint y: 274, distance: 11.7
click at [933, 264] on span "who played" at bounding box center [962, 265] width 97 height 8
click at [926, 275] on span at bounding box center [963, 273] width 108 height 13
click at [938, 295] on label "sport" at bounding box center [963, 289] width 109 height 13
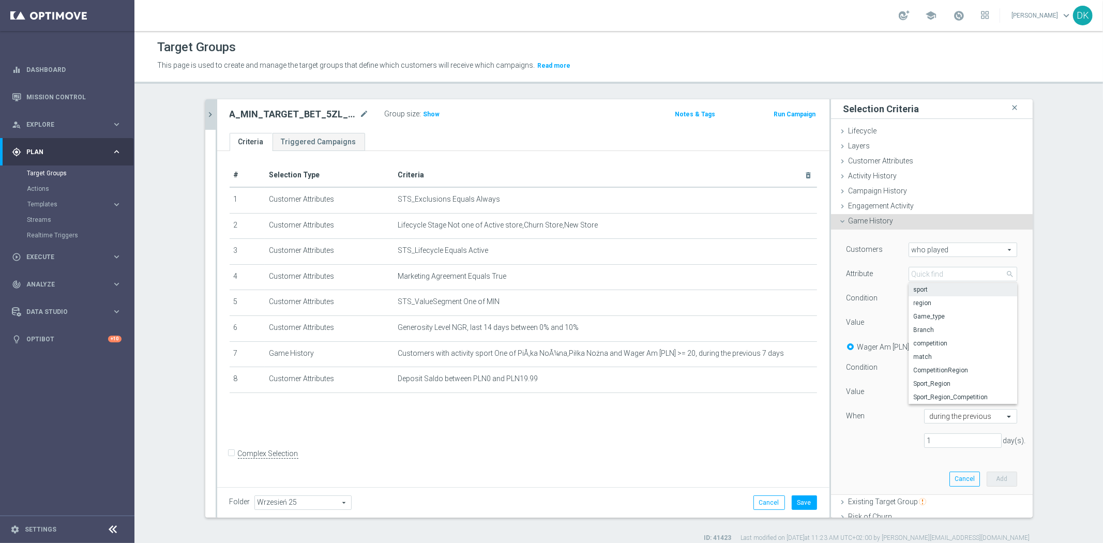
type input "sport"
click at [937, 304] on span "Equals" at bounding box center [963, 298] width 108 height 13
click at [930, 391] on span "One of" at bounding box center [963, 394] width 98 height 8
type input "One of"
click at [932, 323] on span at bounding box center [963, 322] width 108 height 13
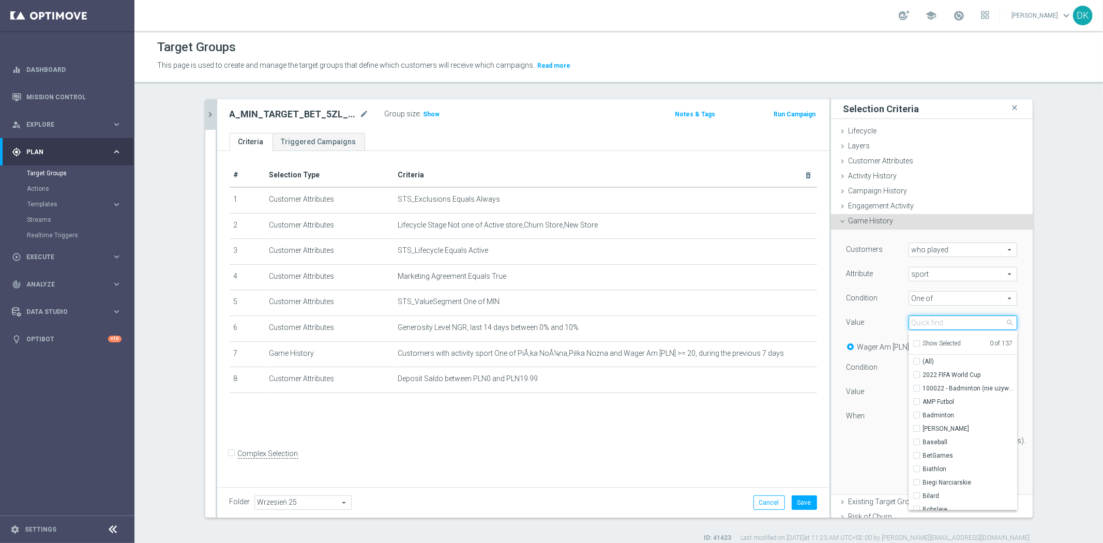
click at [932, 323] on input "search" at bounding box center [963, 322] width 109 height 14
type input "pi"
click at [965, 446] on span "Piłka Nożna" at bounding box center [970, 442] width 94 height 8
click at [923, 446] on input "Piłka Nożna" at bounding box center [919, 442] width 7 height 7
checkbox input "true"
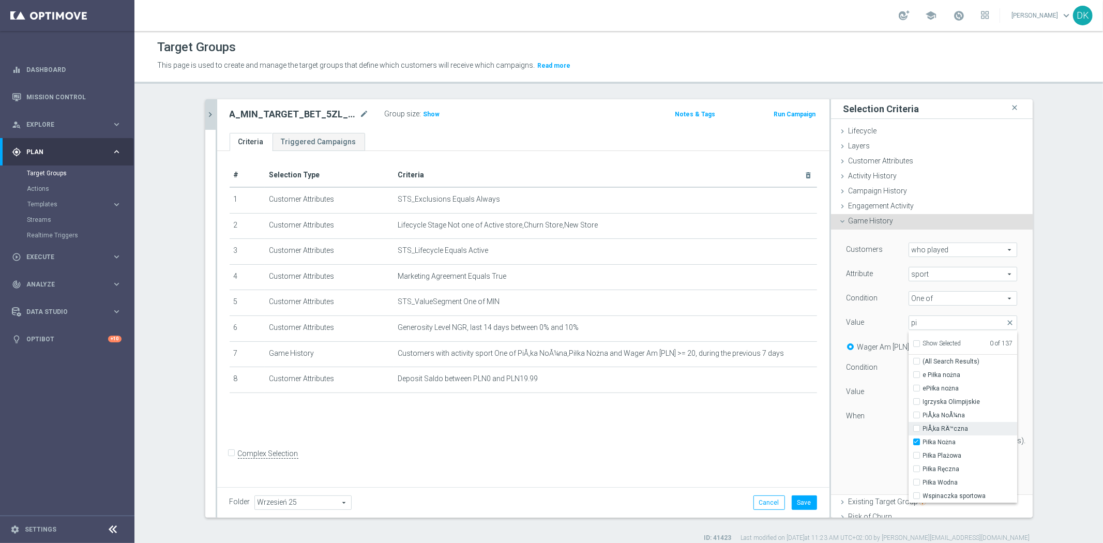
type input "Piłka Nożna"
click at [962, 416] on span "PiÅ‚ka NoÅ¼na" at bounding box center [970, 415] width 94 height 8
click at [923, 416] on input "PiÅ‚ka NoÅ¼na" at bounding box center [919, 415] width 7 height 7
checkbox input "true"
type input "Selected 2 of 137"
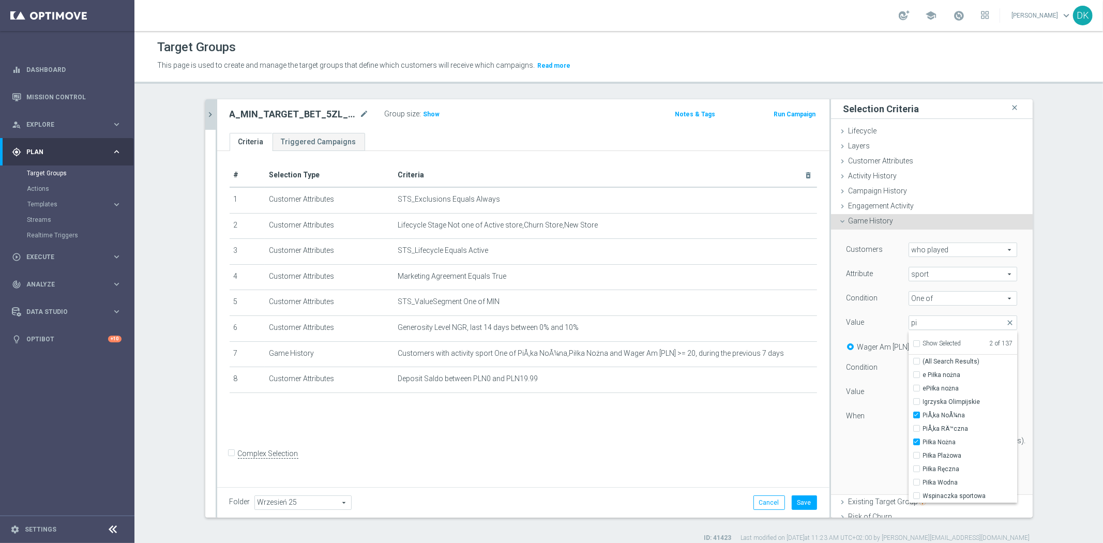
click at [882, 450] on div "Customers who played who played arrow_drop_down search Attribute sport sport ar…" at bounding box center [932, 350] width 171 height 214
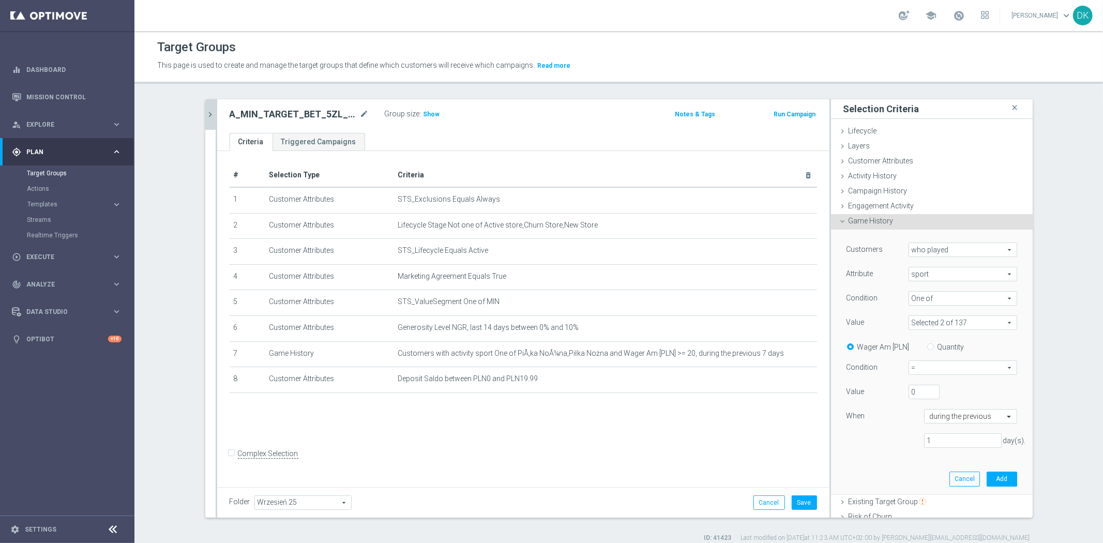
click at [938, 349] on label "Quantity" at bounding box center [951, 346] width 27 height 9
click at [929, 349] on input "Quantity" at bounding box center [932, 345] width 7 height 7
radio input "true"
click at [933, 370] on span "=" at bounding box center [963, 367] width 108 height 13
click at [931, 423] on span ">=" at bounding box center [962, 423] width 97 height 8
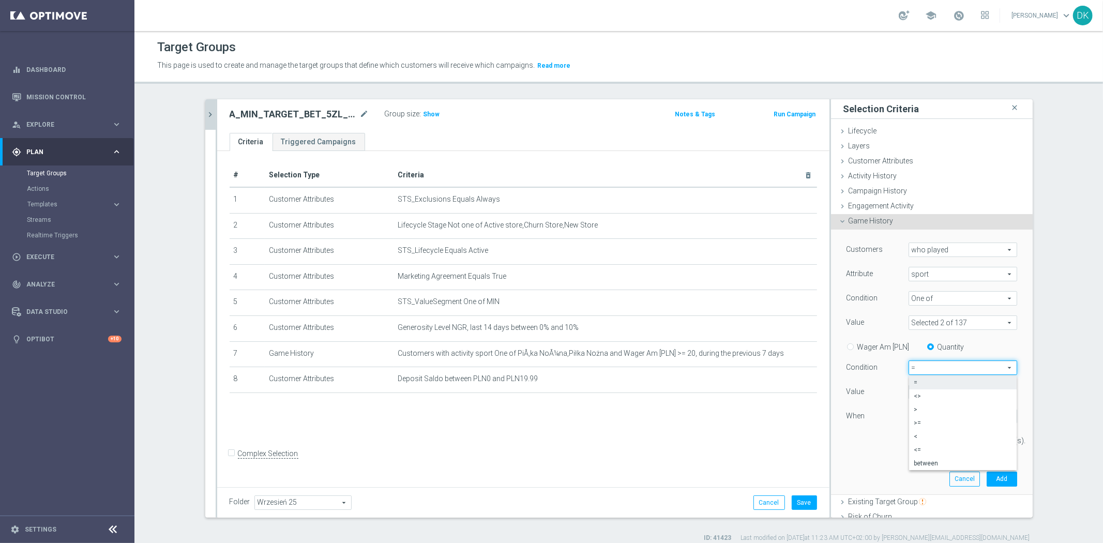
type input ">="
drag, startPoint x: 913, startPoint y: 391, endPoint x: 872, endPoint y: 395, distance: 41.1
click at [872, 395] on div "Value 0" at bounding box center [932, 393] width 186 height 17
type input "3"
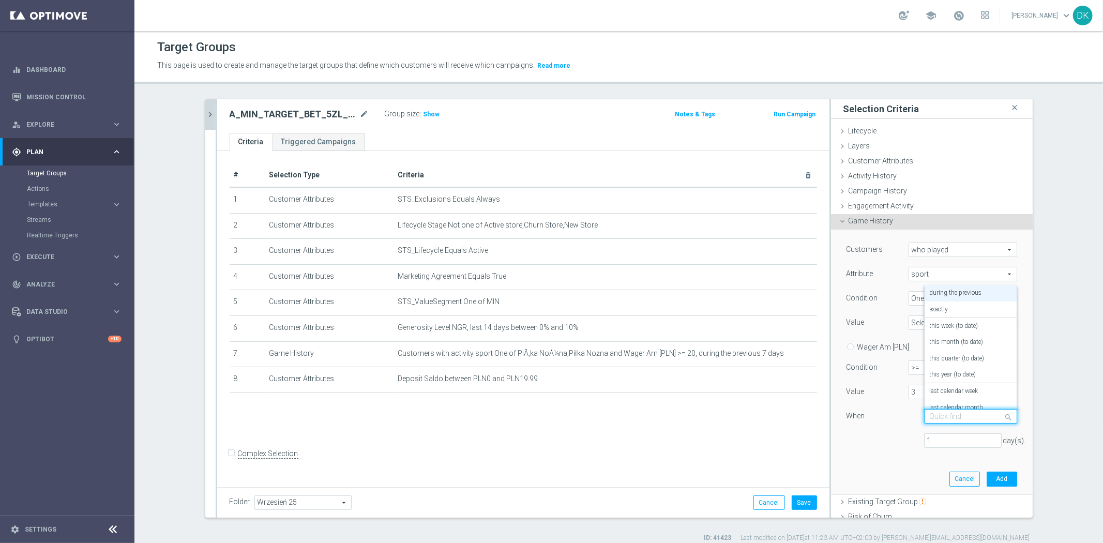
click at [953, 412] on input "text" at bounding box center [960, 416] width 61 height 9
click at [961, 387] on label "last calendar week" at bounding box center [954, 391] width 49 height 8
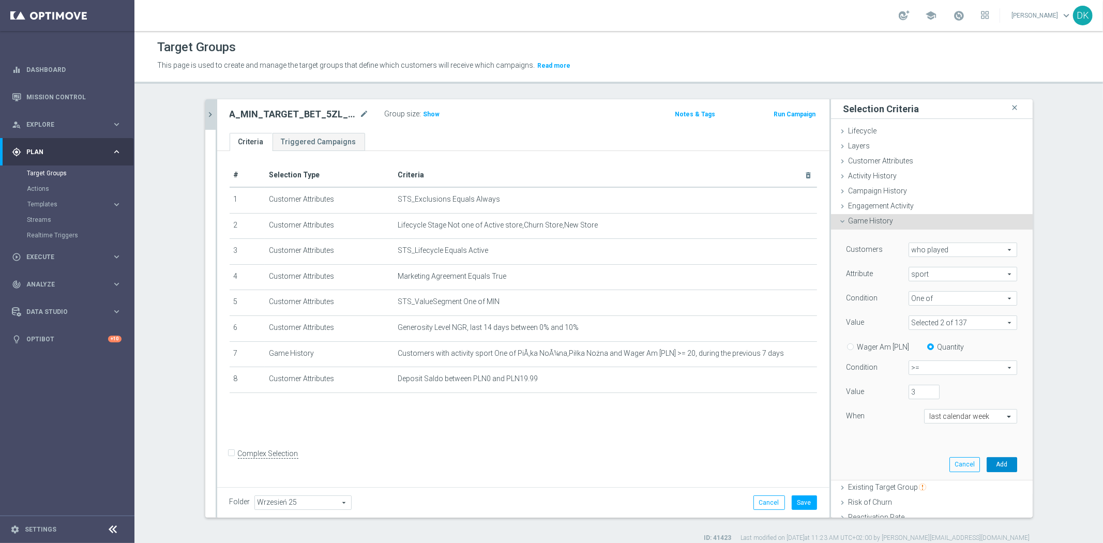
click at [989, 469] on button "Add" at bounding box center [1002, 464] width 31 height 14
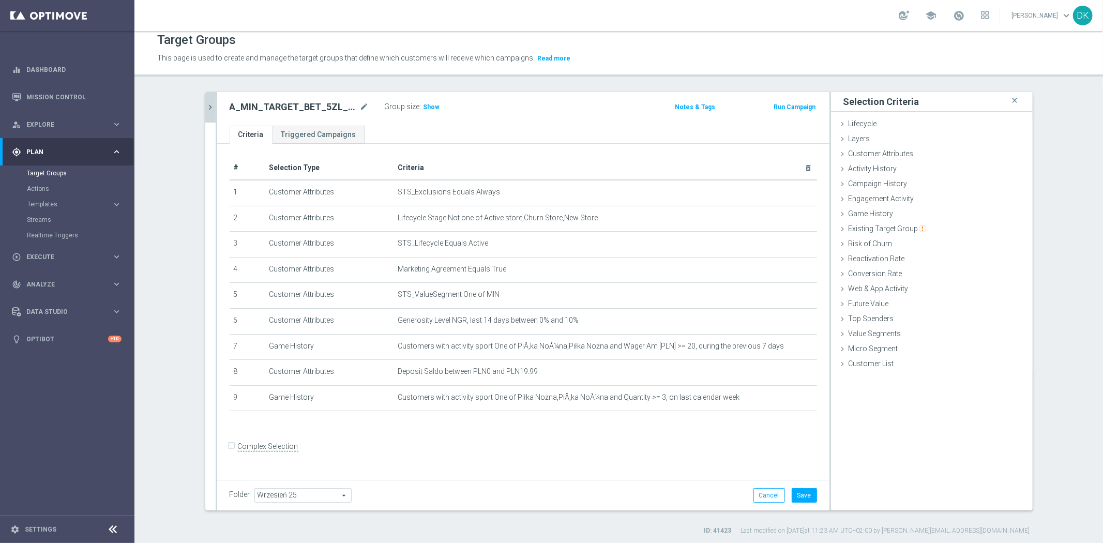
scroll to position [9, 0]
click at [210, 103] on icon "chevron_right" at bounding box center [211, 105] width 10 height 10
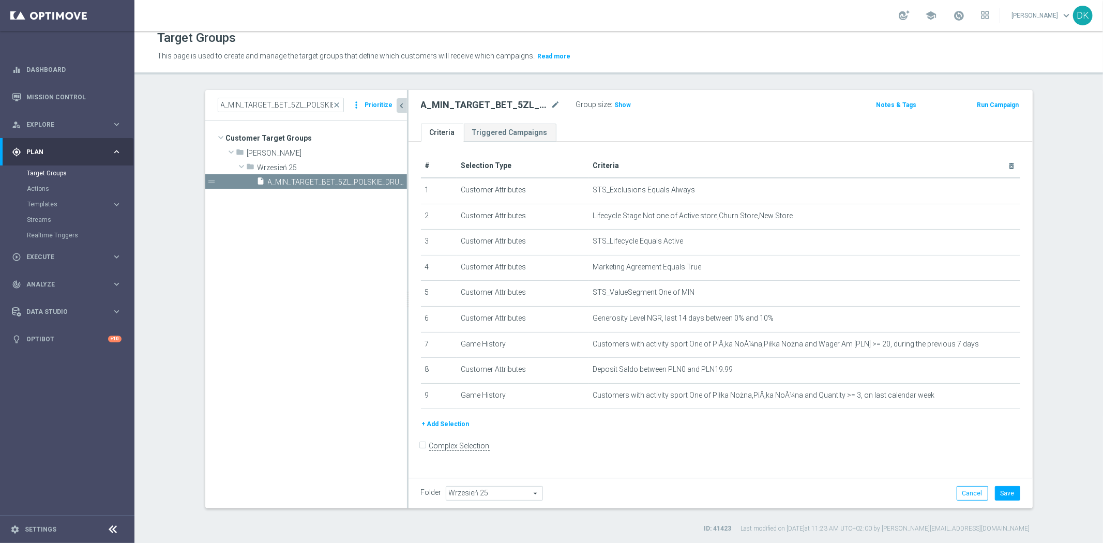
click at [450, 423] on button "+ Add Selection" at bounding box center [446, 423] width 50 height 11
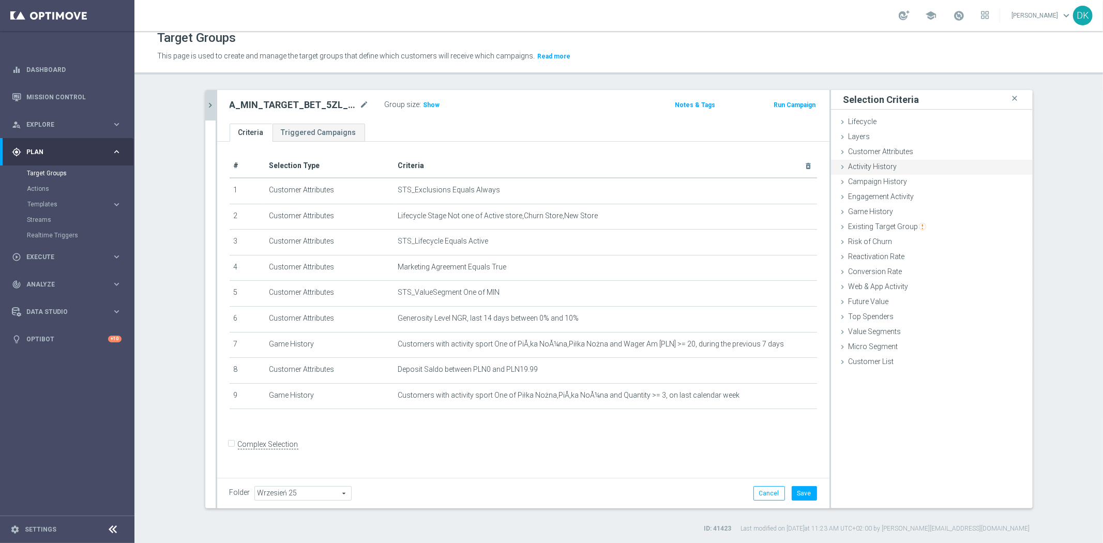
click at [887, 168] on span "Activity History" at bounding box center [873, 166] width 49 height 8
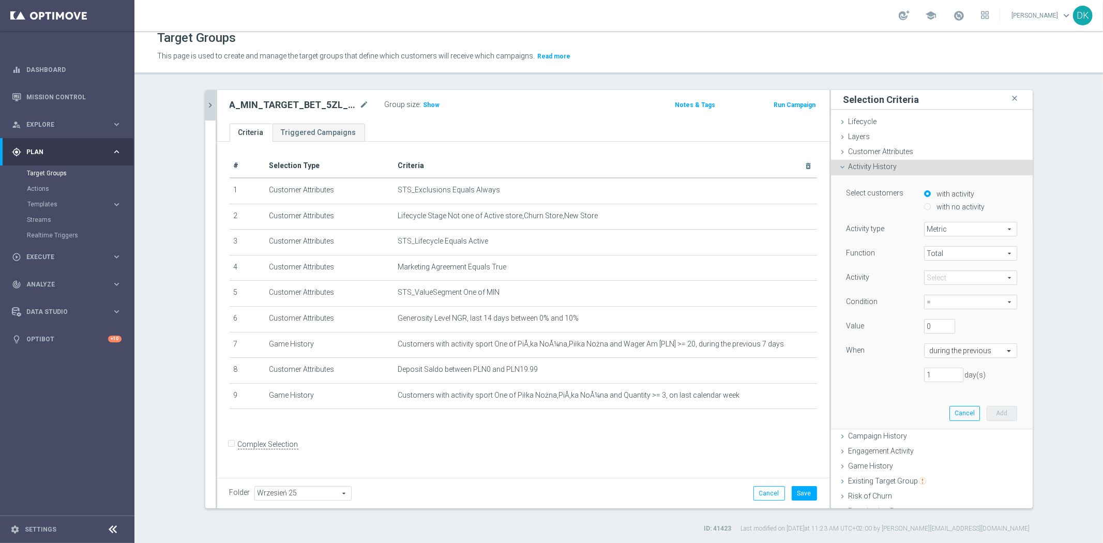
click at [924, 207] on input "with no activity" at bounding box center [927, 206] width 7 height 7
radio input "true"
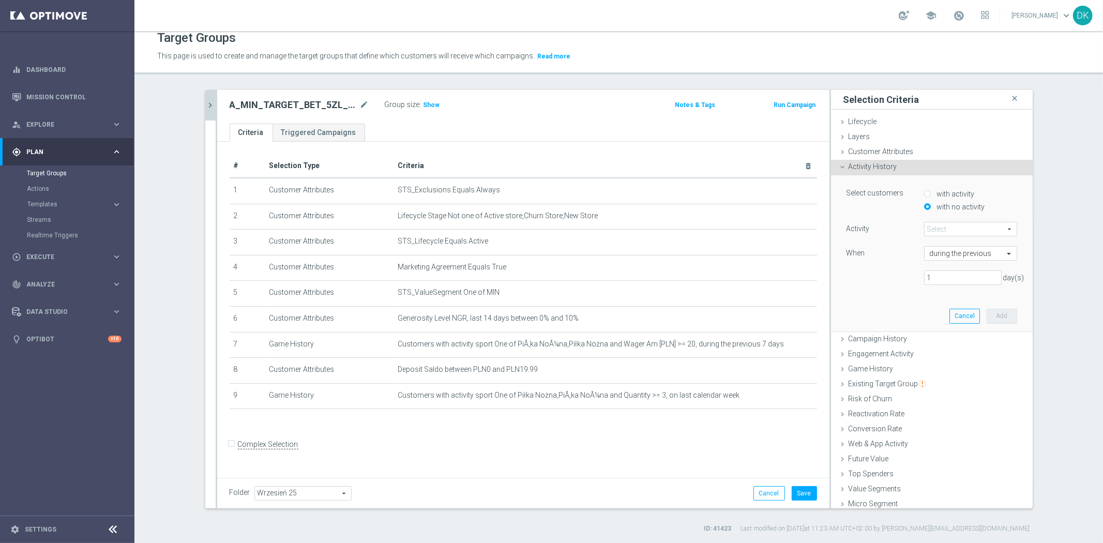
click at [939, 229] on span at bounding box center [971, 228] width 92 height 13
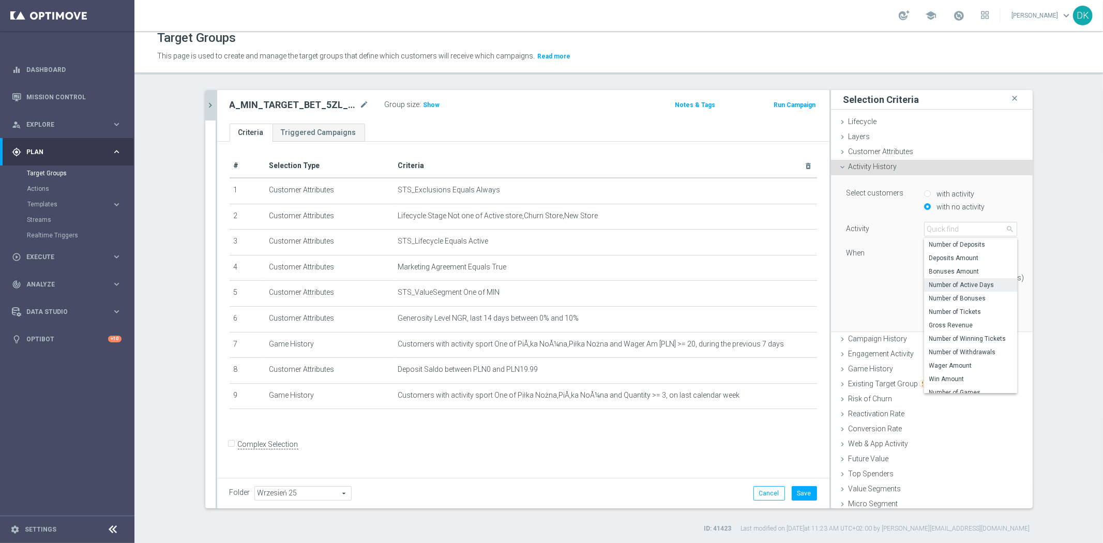
click at [978, 287] on span "Number of Active Days" at bounding box center [970, 285] width 83 height 8
type input "Number of Active Days"
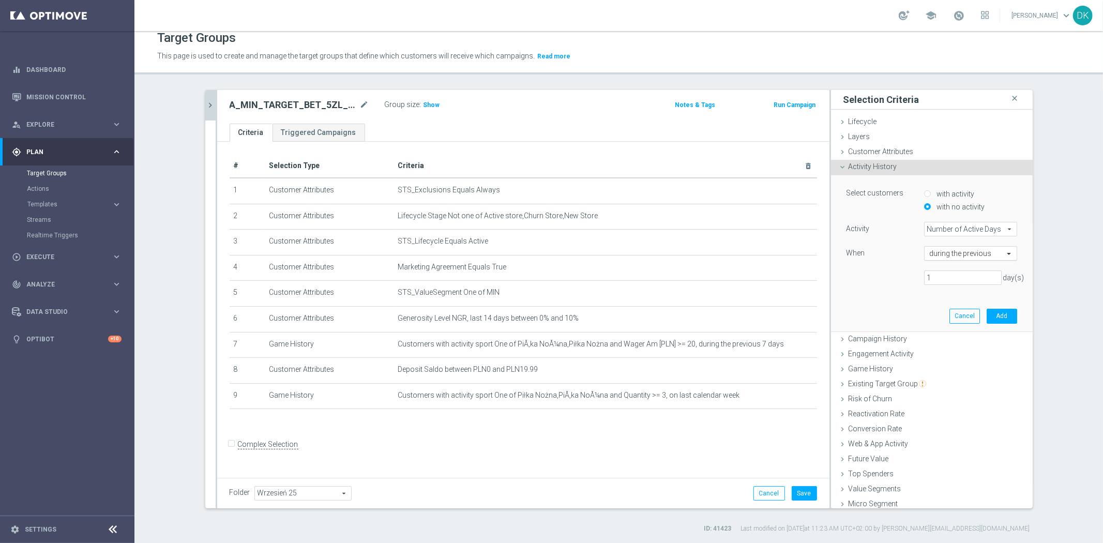
click at [940, 250] on input "text" at bounding box center [960, 253] width 61 height 9
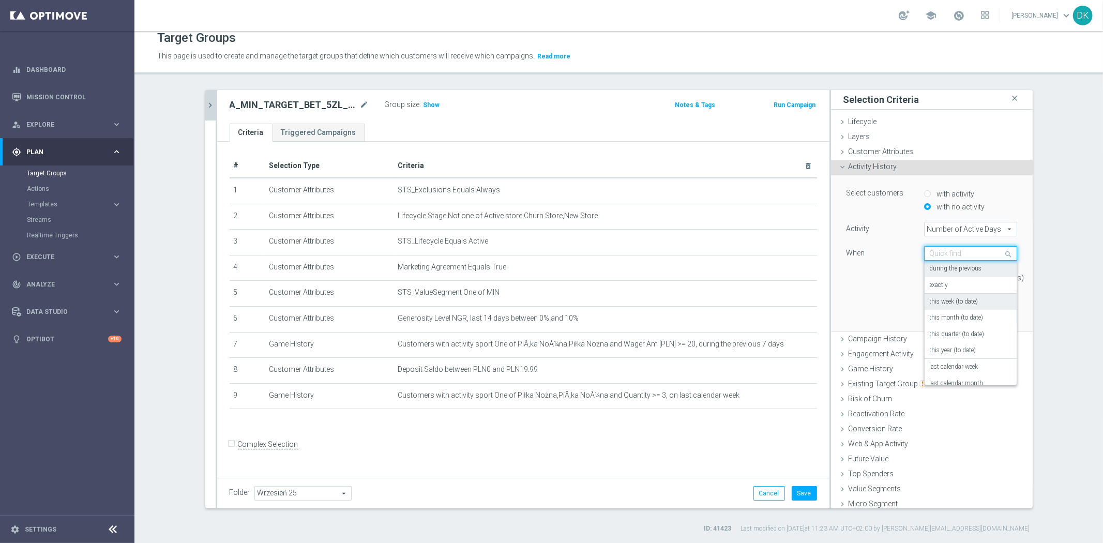
click at [968, 301] on label "this week (to date)" at bounding box center [954, 302] width 49 height 8
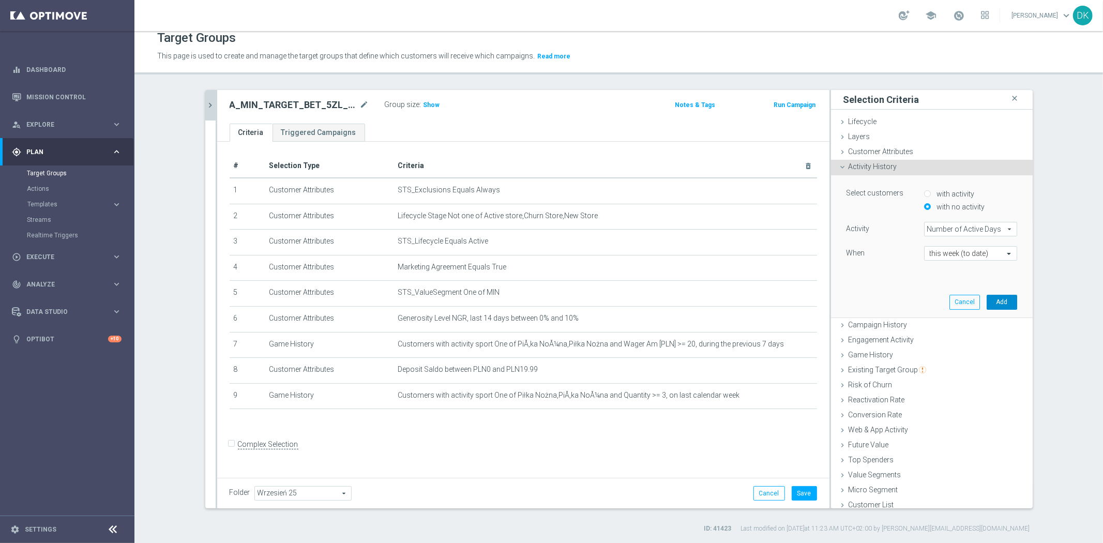
click at [990, 304] on button "Add" at bounding box center [1002, 302] width 31 height 14
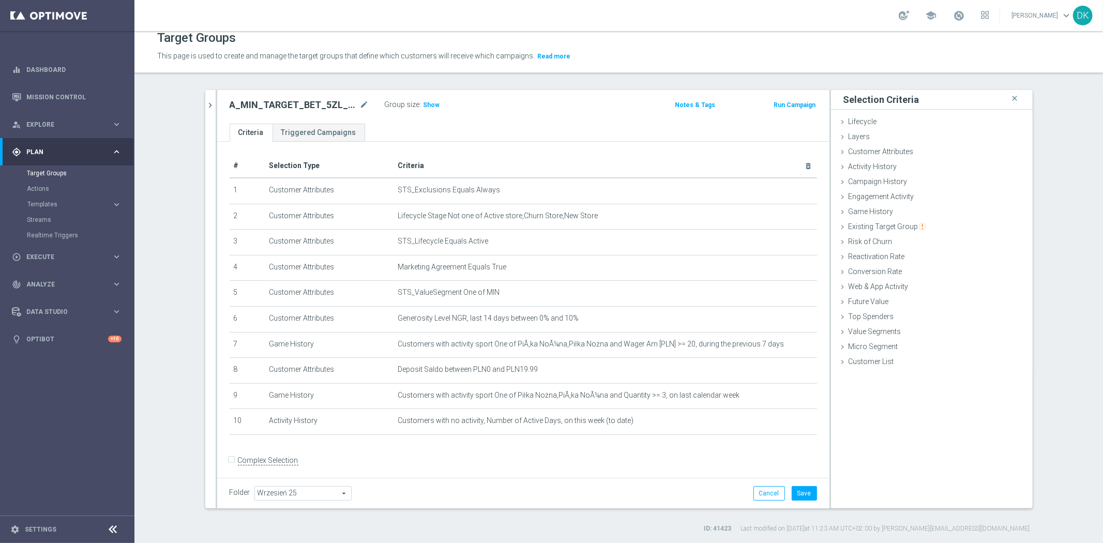
drag, startPoint x: 207, startPoint y: 106, endPoint x: 229, endPoint y: 155, distance: 53.5
click at [207, 106] on icon "chevron_right" at bounding box center [211, 105] width 10 height 10
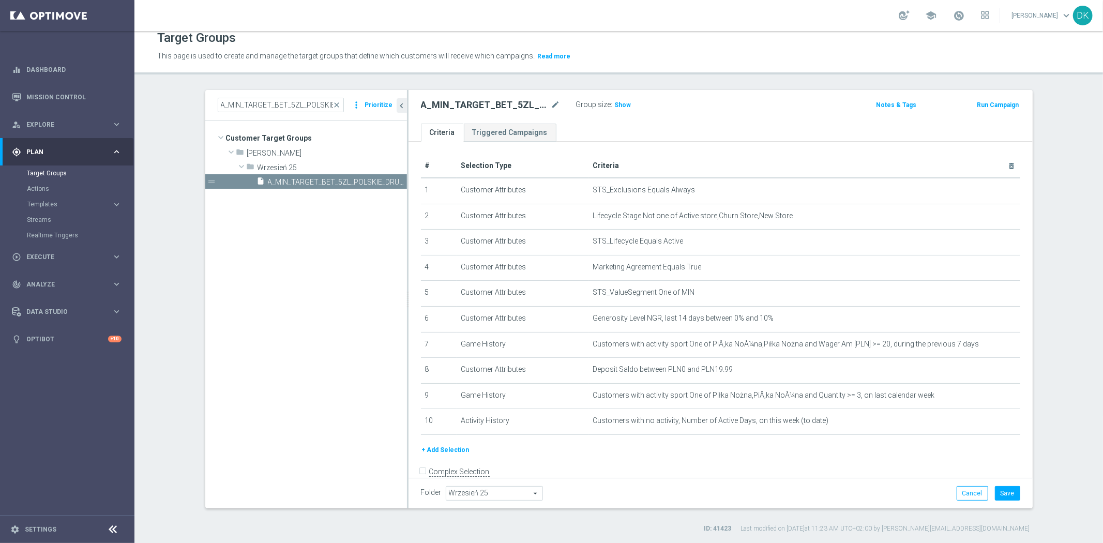
click at [451, 445] on button "+ Add Selection" at bounding box center [446, 449] width 50 height 11
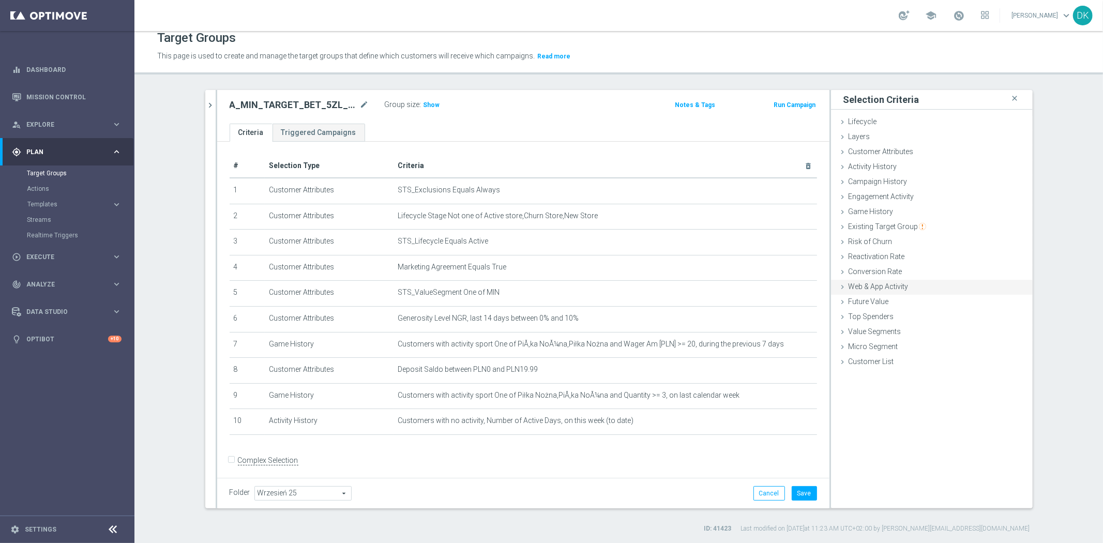
click at [913, 285] on div "Web & App Activity done" at bounding box center [932, 288] width 202 height 16
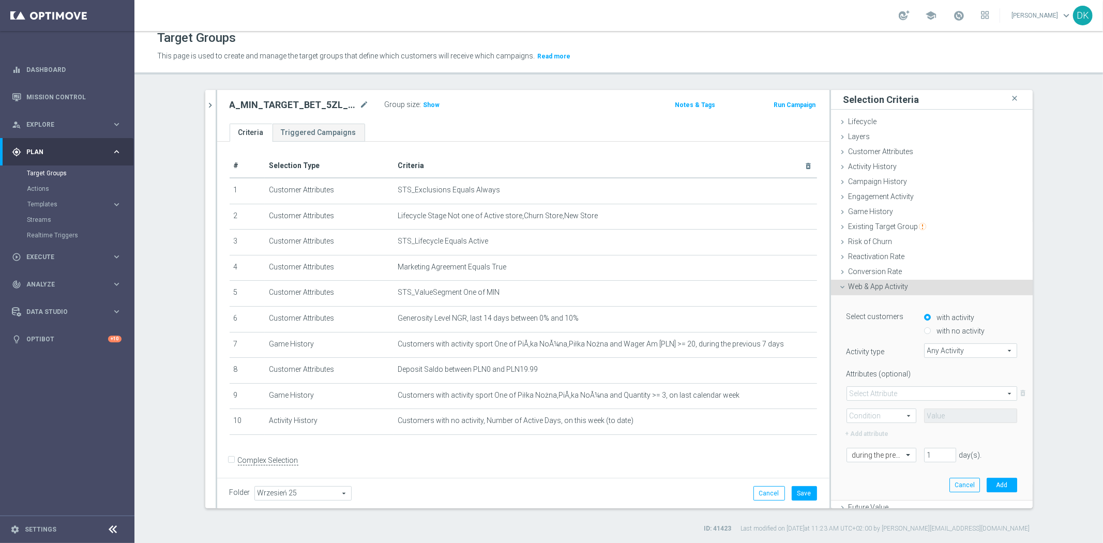
click at [924, 329] on input "with no activity" at bounding box center [927, 331] width 7 height 7
radio input "true"
click at [954, 347] on span "Any Activity" at bounding box center [971, 350] width 92 height 13
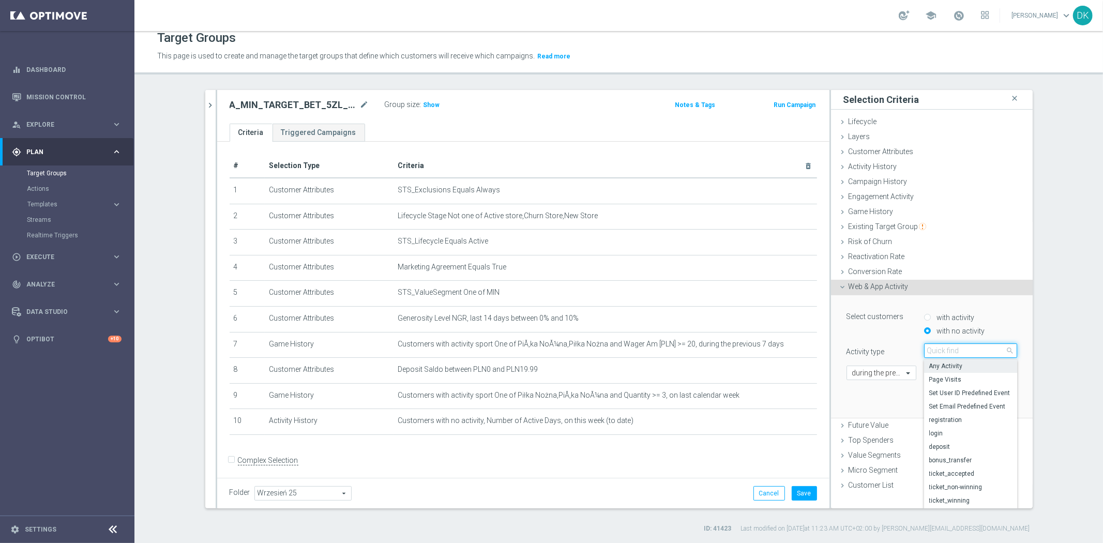
click at [954, 347] on input "search" at bounding box center [970, 350] width 93 height 14
click at [959, 472] on span "ticket_accepted" at bounding box center [970, 474] width 83 height 8
type input "ticket_accepted"
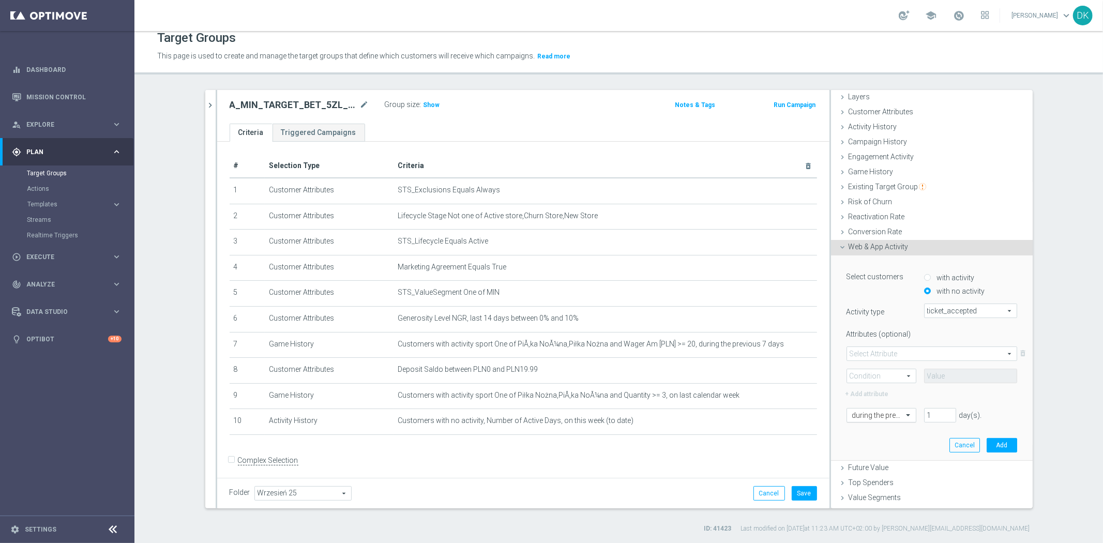
scroll to position [66, 0]
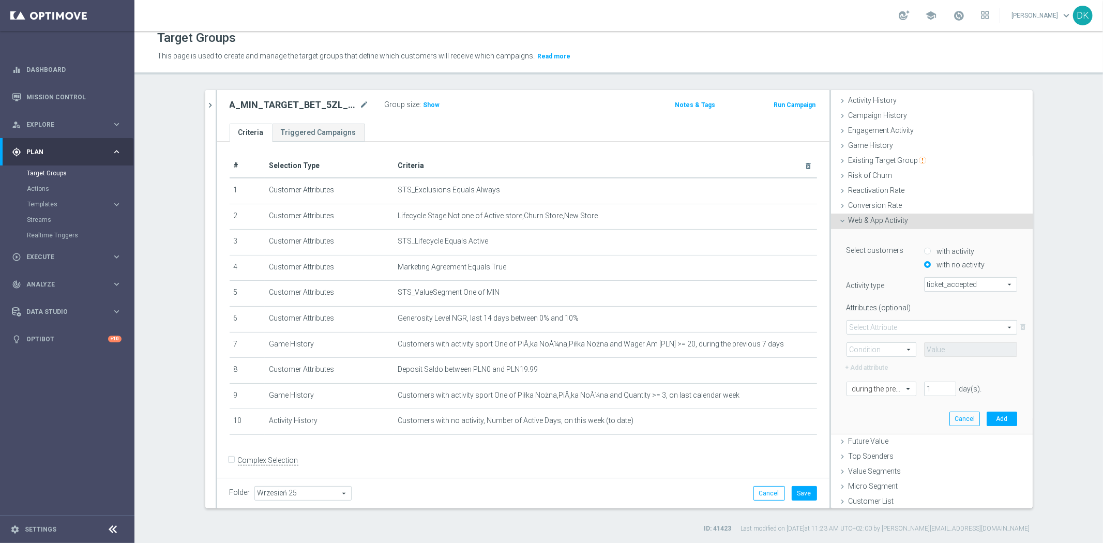
click at [900, 329] on span at bounding box center [932, 327] width 170 height 13
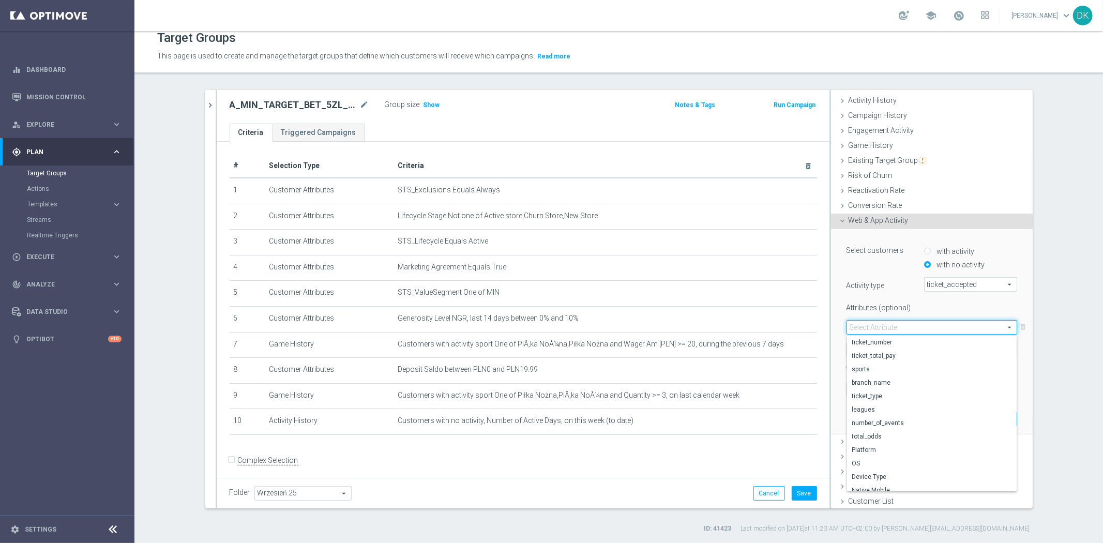
click at [913, 308] on div "Attributes (optional)" at bounding box center [932, 305] width 186 height 13
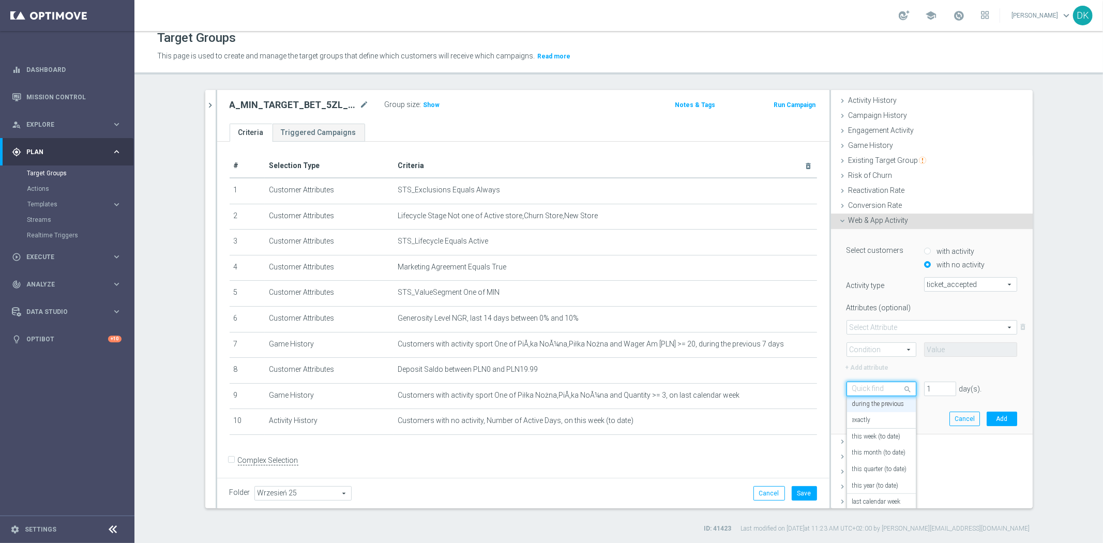
click at [882, 392] on div "Quick find during the previous" at bounding box center [882, 389] width 70 height 14
click at [885, 473] on div "[DATE]" at bounding box center [881, 477] width 58 height 17
click at [1002, 419] on button "Add" at bounding box center [1002, 419] width 31 height 14
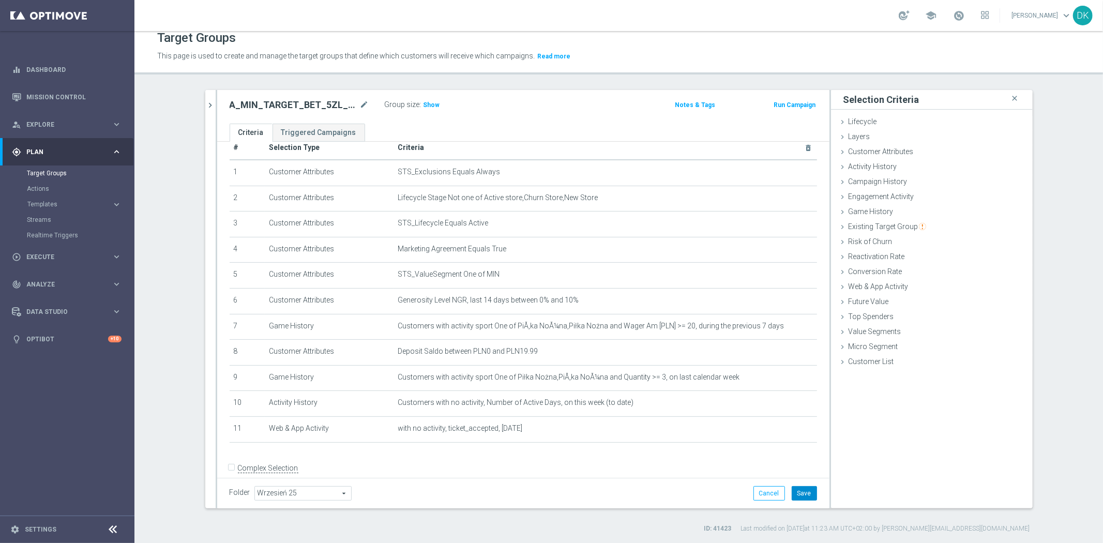
scroll to position [28, 0]
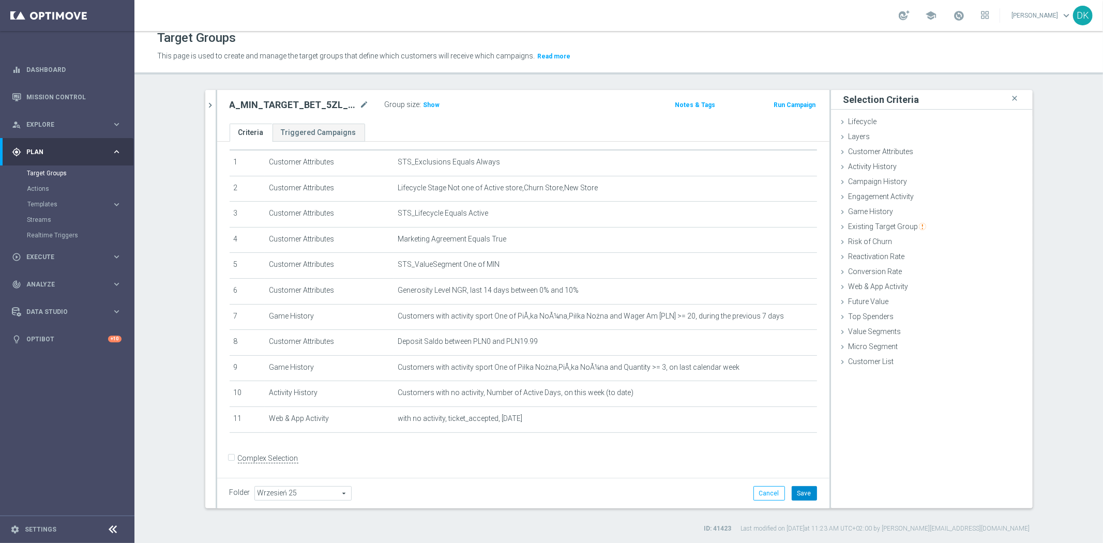
click at [802, 495] on button "Save" at bounding box center [804, 493] width 25 height 14
click at [231, 454] on input "Complex Selection" at bounding box center [233, 459] width 7 height 14
checkbox input "true"
click at [346, 467] on textarea at bounding box center [486, 476] width 513 height 18
type textarea "1 and 2 and 3 and 4 and 5 and 6 and ((7 and 8) or (9 and 10 and 11))"
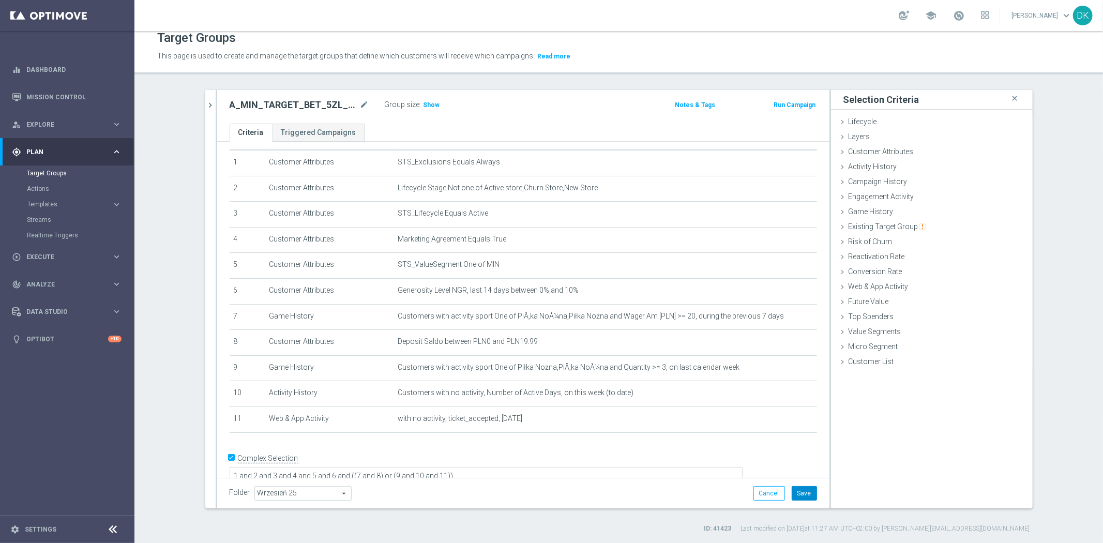
click at [802, 493] on button "Save" at bounding box center [804, 493] width 25 height 14
click at [425, 101] on span "Show" at bounding box center [432, 104] width 17 height 7
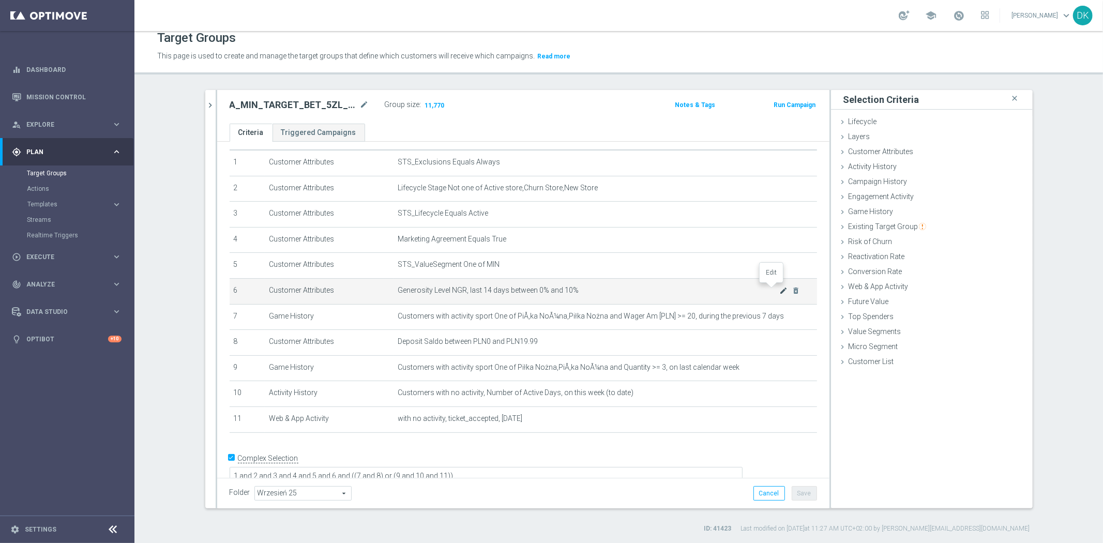
click at [779, 290] on icon "mode_edit" at bounding box center [783, 290] width 8 height 8
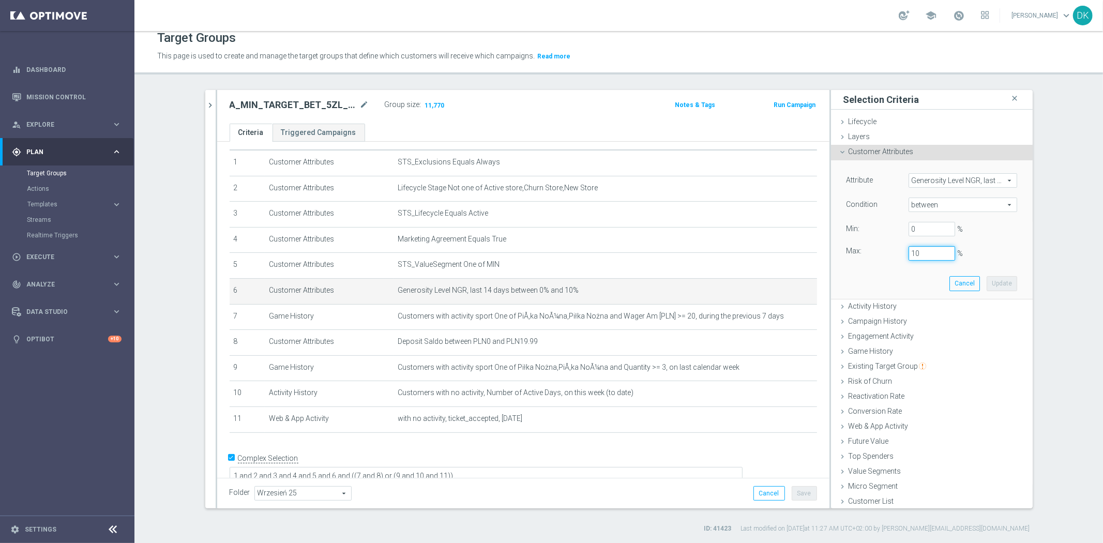
drag, startPoint x: 901, startPoint y: 252, endPoint x: 897, endPoint y: 255, distance: 5.5
click at [892, 252] on div "Max: 10 %" at bounding box center [932, 253] width 186 height 14
click at [989, 282] on button "Update" at bounding box center [1002, 283] width 31 height 14
type input "0.2"
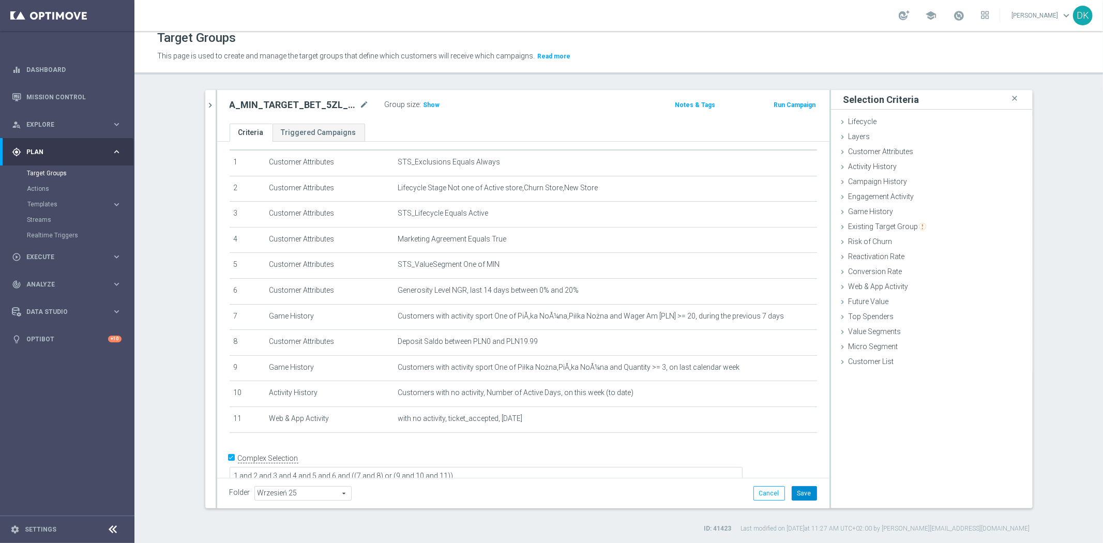
click at [798, 495] on button "Save" at bounding box center [804, 493] width 25 height 14
